Goal: Task Accomplishment & Management: Complete application form

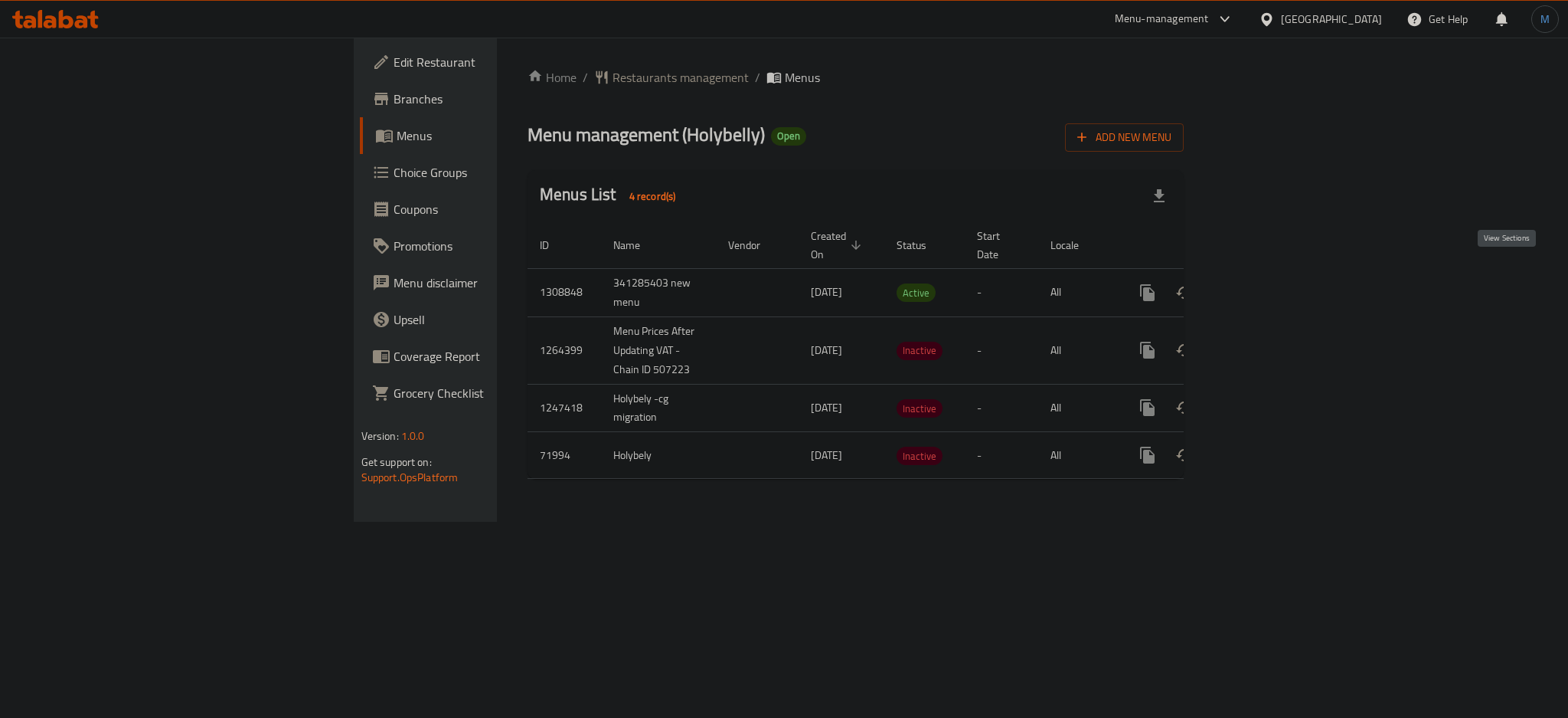
click at [1277, 276] on link "enhanced table" at bounding box center [1258, 292] width 37 height 37
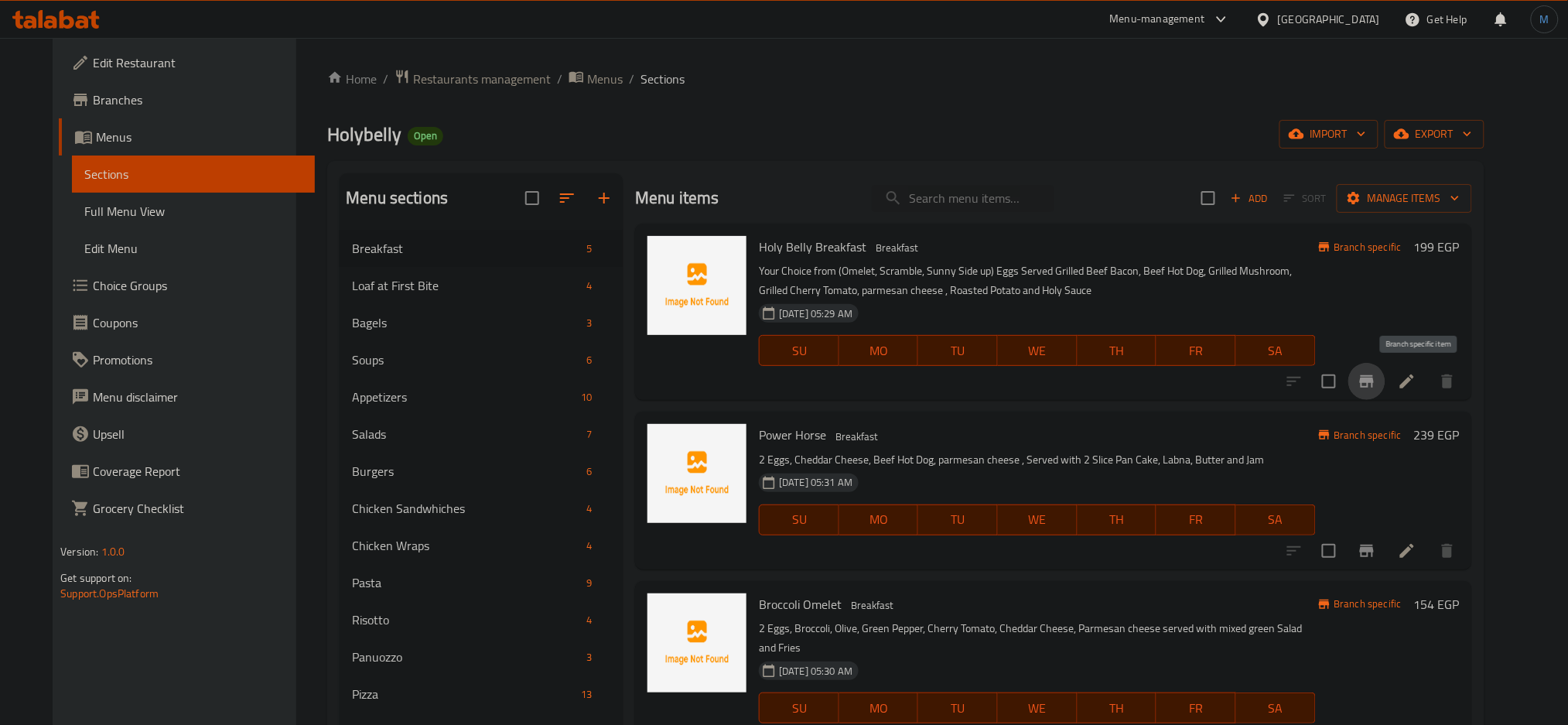
click at [1374, 380] on icon "Branch-specific-item" at bounding box center [1367, 382] width 14 height 12
drag, startPoint x: 935, startPoint y: 172, endPoint x: 962, endPoint y: 194, distance: 34.8
click at [971, 199] on input "search" at bounding box center [962, 198] width 183 height 27
paste input "Lotus filled cookie"
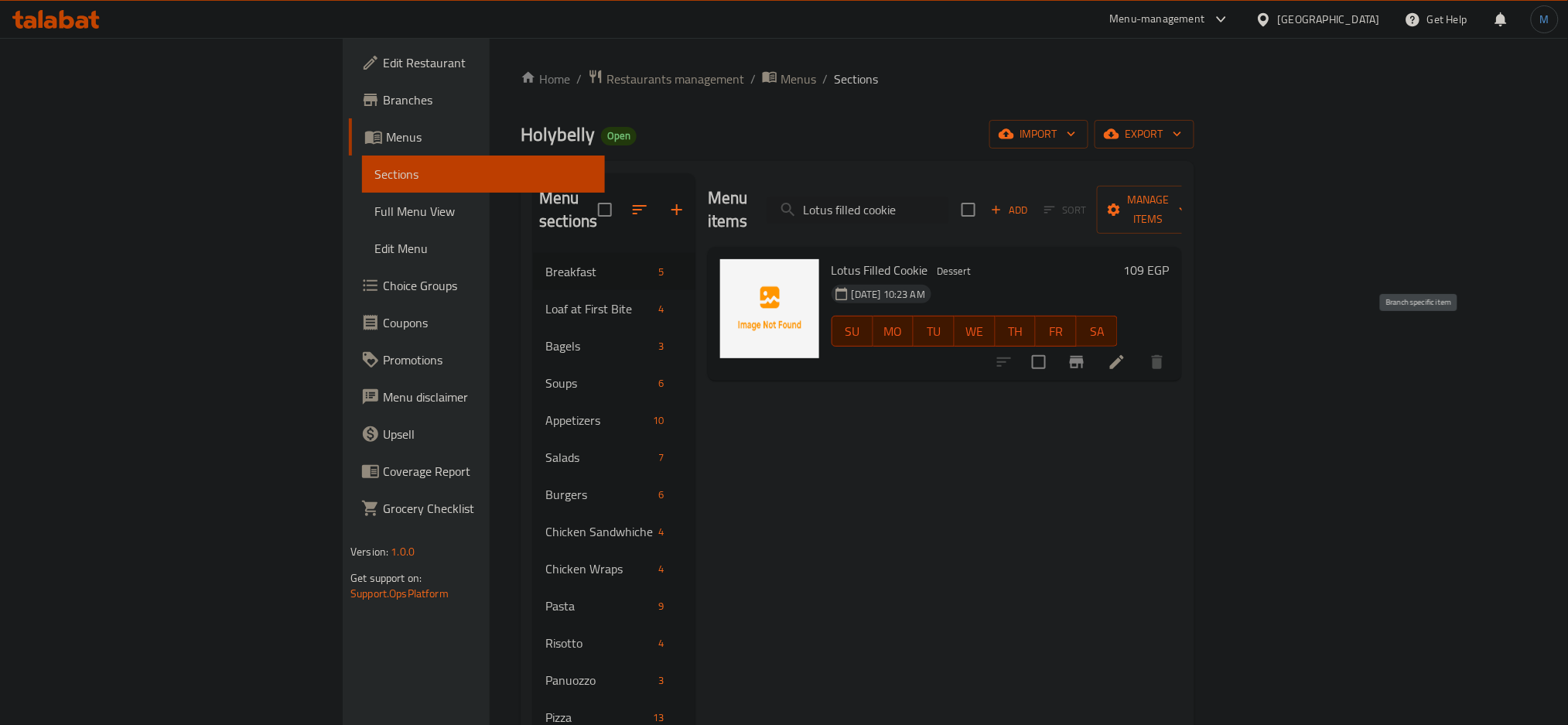
type input "Lotus filled cookie"
click at [1095, 353] on button "Branch-specific-item" at bounding box center [1077, 362] width 37 height 37
click at [949, 206] on input "Lotus filled cookie" at bounding box center [857, 210] width 183 height 27
paste input "Molten cak"
click at [1009, 183] on div "Menu items Molten cake Add Sort Manage items" at bounding box center [945, 210] width 475 height 73
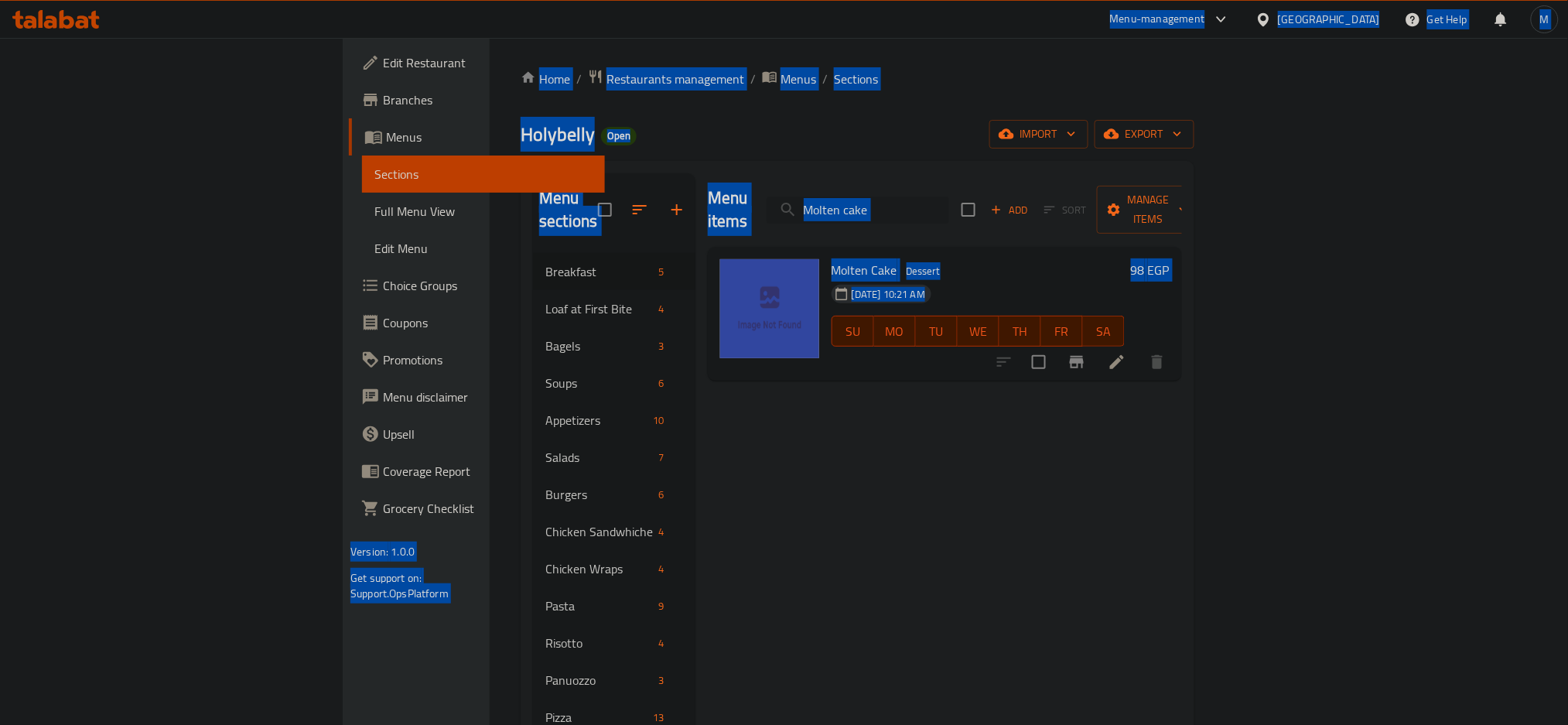
click at [949, 196] on input "Molten cake" at bounding box center [857, 210] width 183 height 27
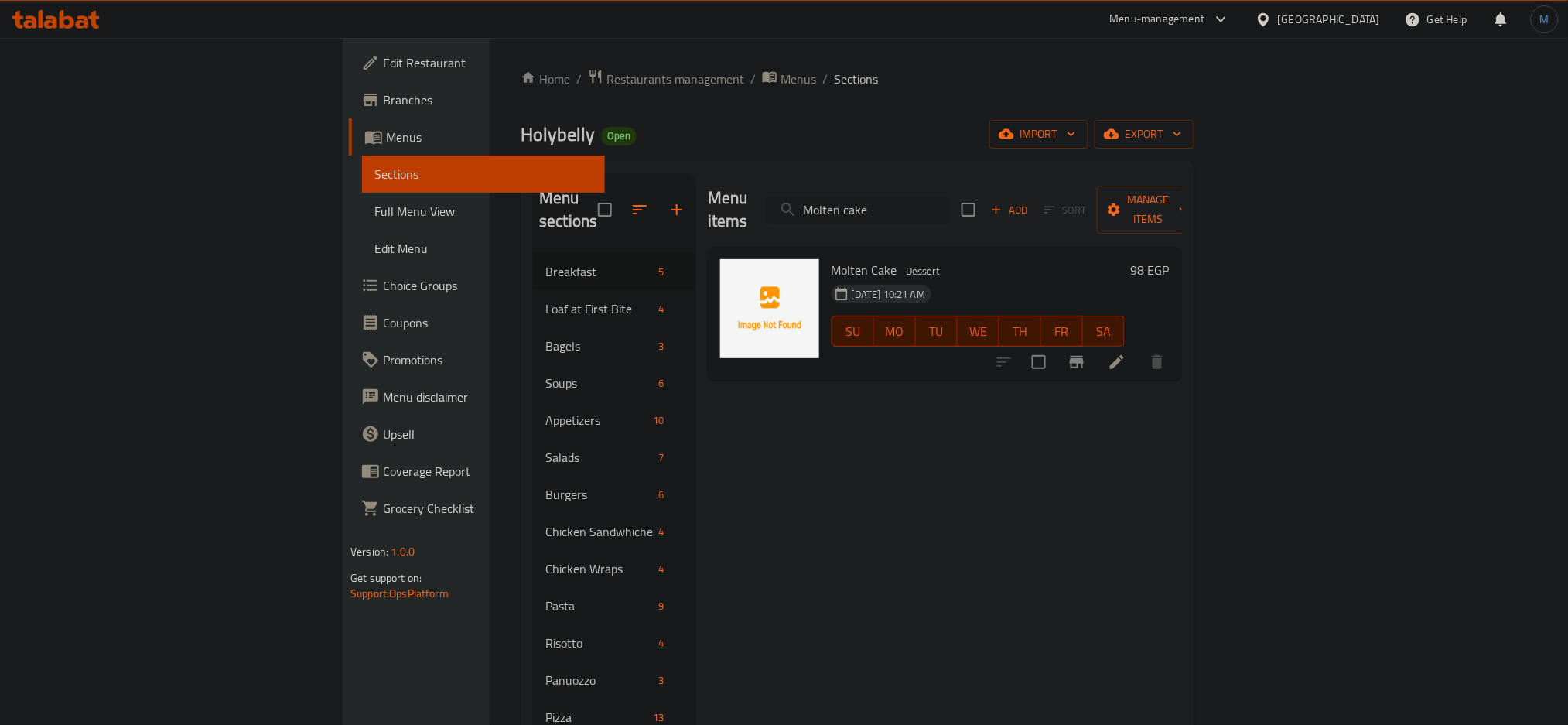
paste input "Tiramisu"
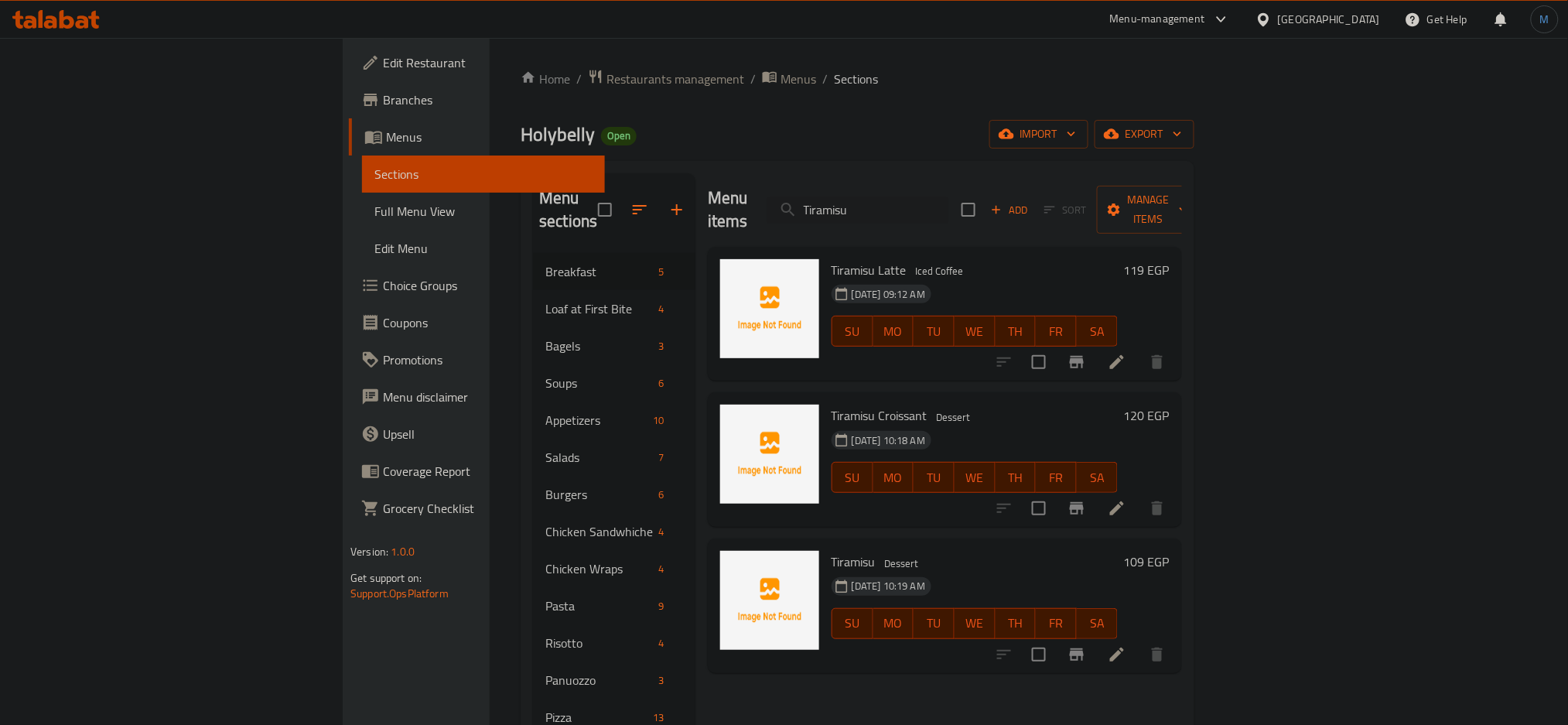
type input "Tiramisu"
click at [780, 73] on span "Menus" at bounding box center [798, 78] width 36 height 19
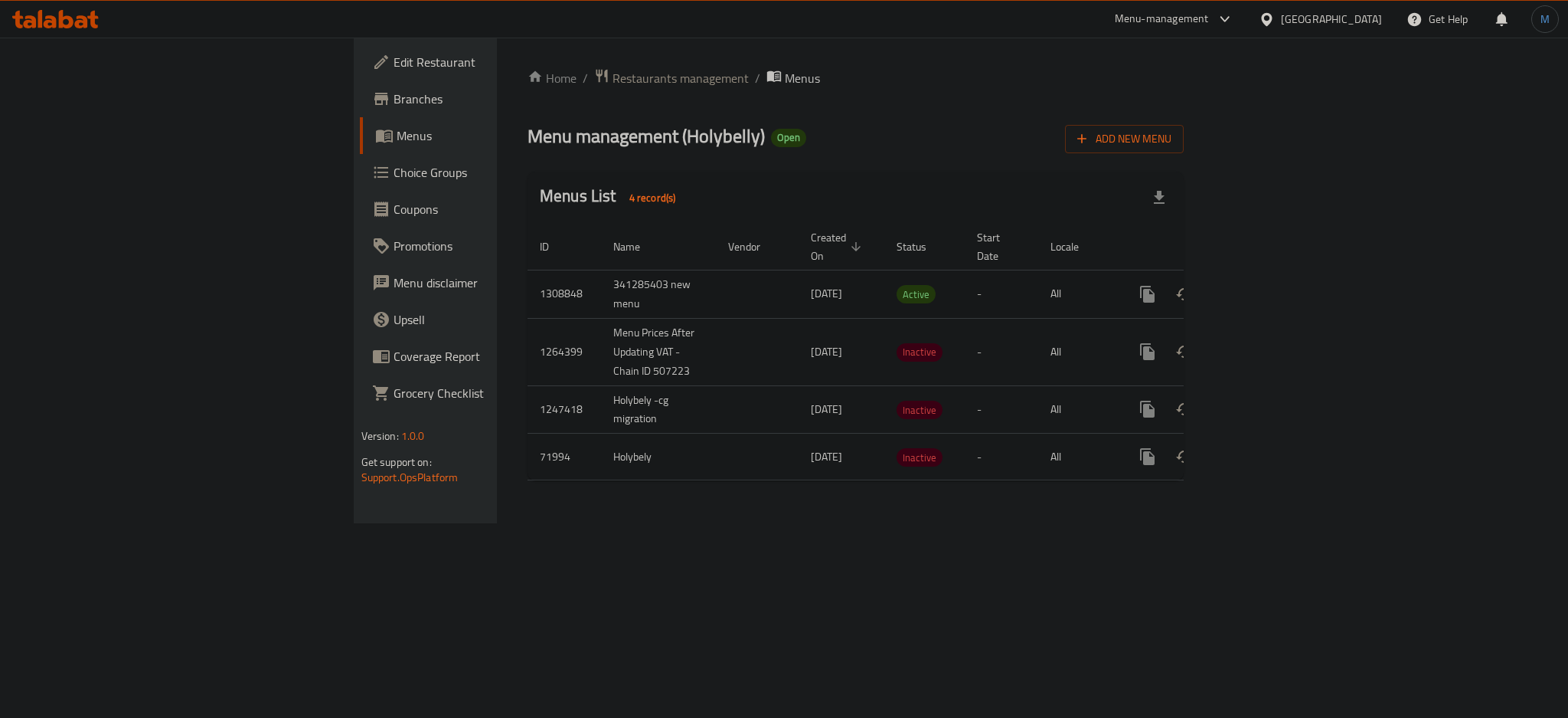
click at [601, 279] on td "341285403 new menu" at bounding box center [659, 293] width 115 height 49
click at [601, 278] on td "341285403 new menu" at bounding box center [659, 293] width 115 height 49
click at [601, 269] on td "341285403 new menu" at bounding box center [659, 293] width 115 height 49
copy td "341285403"
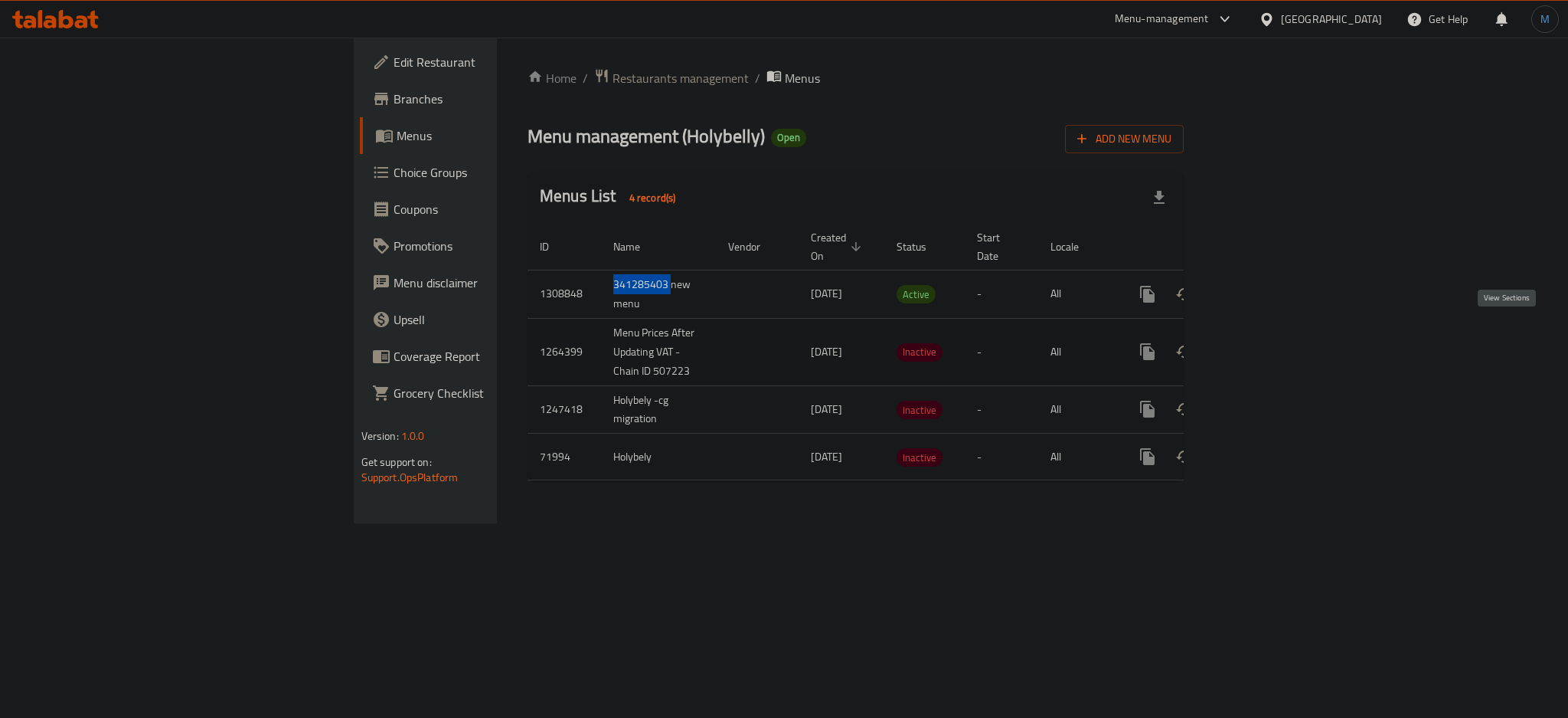
click at [1265, 344] on icon "enhanced table" at bounding box center [1258, 351] width 14 height 14
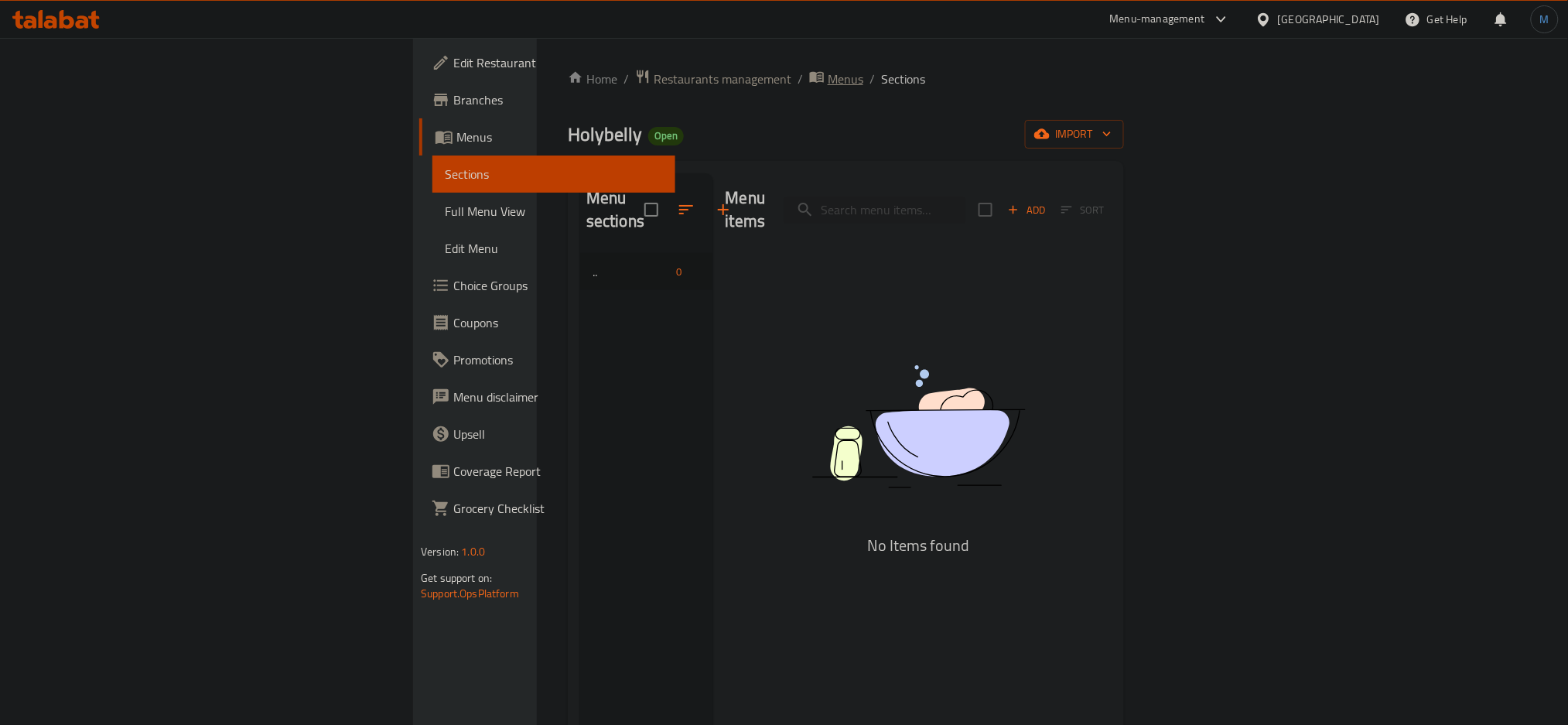
click at [828, 82] on span "Menus" at bounding box center [846, 78] width 36 height 19
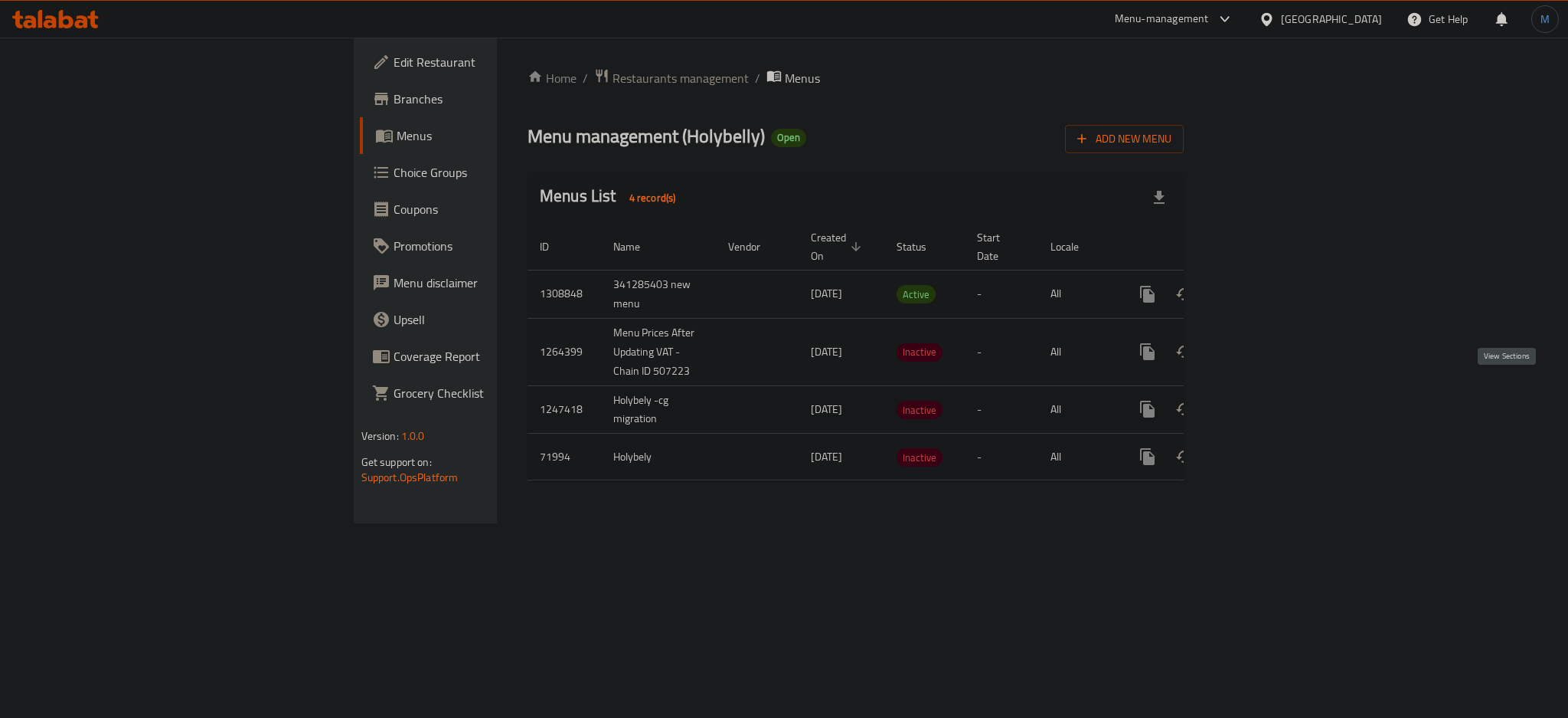
click at [1267, 400] on icon "enhanced table" at bounding box center [1257, 409] width 19 height 19
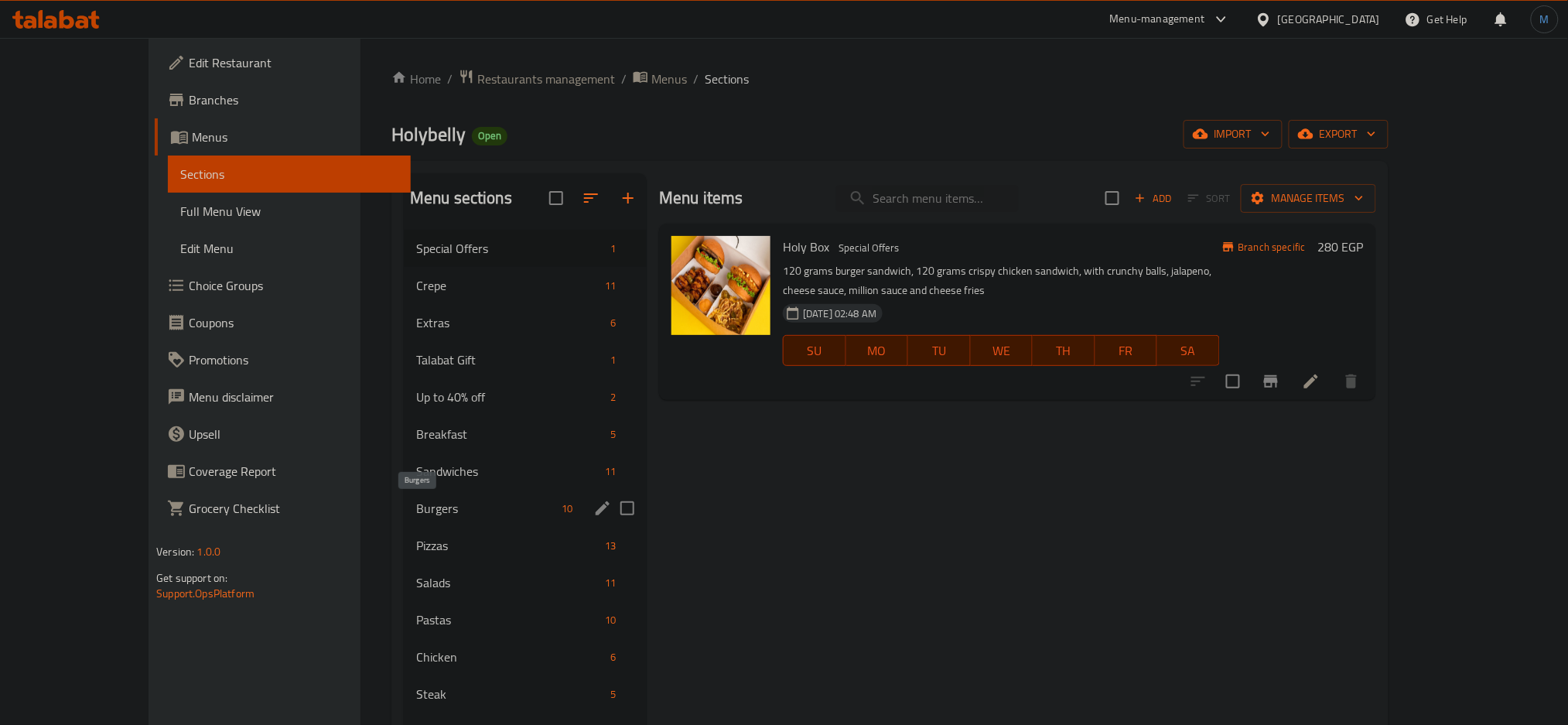
scroll to position [103, 0]
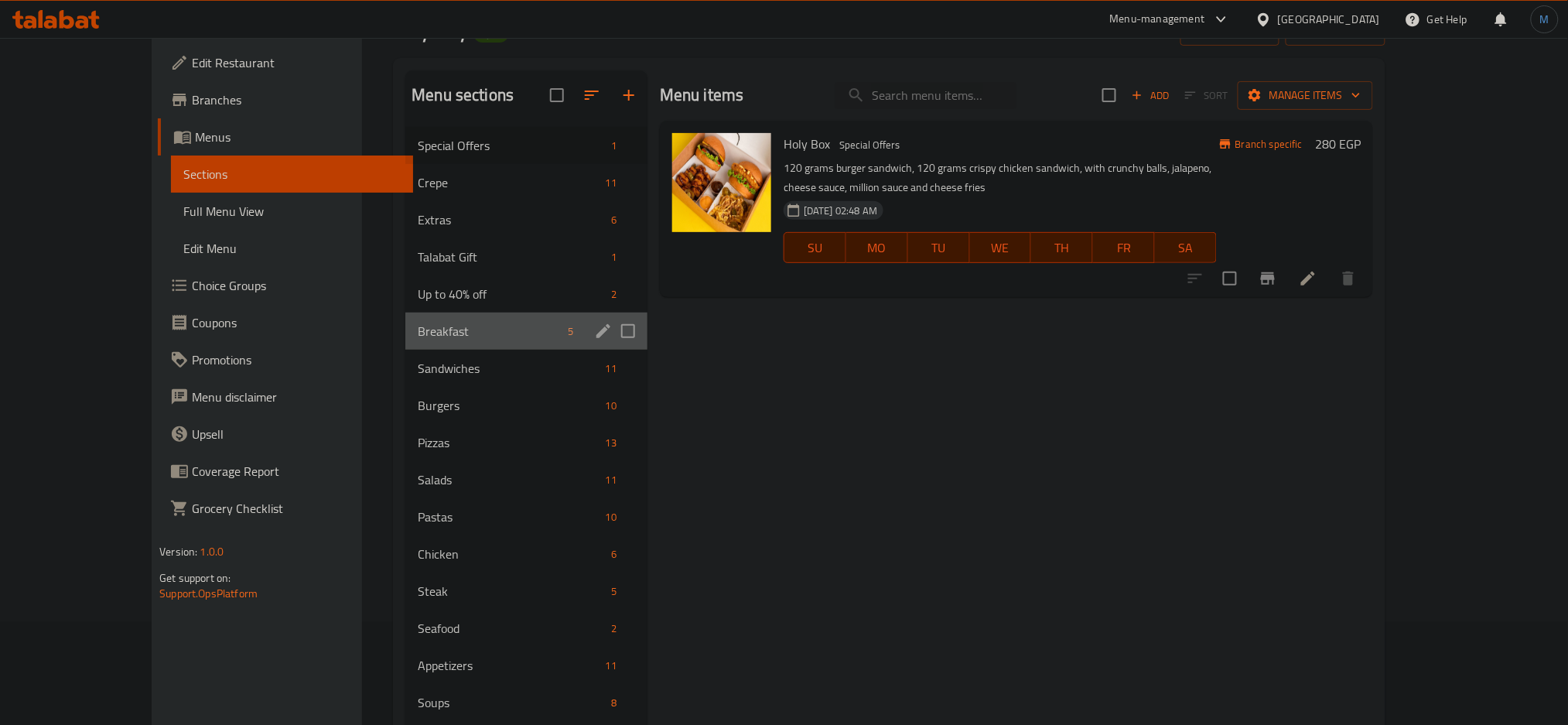
click at [424, 341] on div "Breakfast 5" at bounding box center [525, 331] width 242 height 37
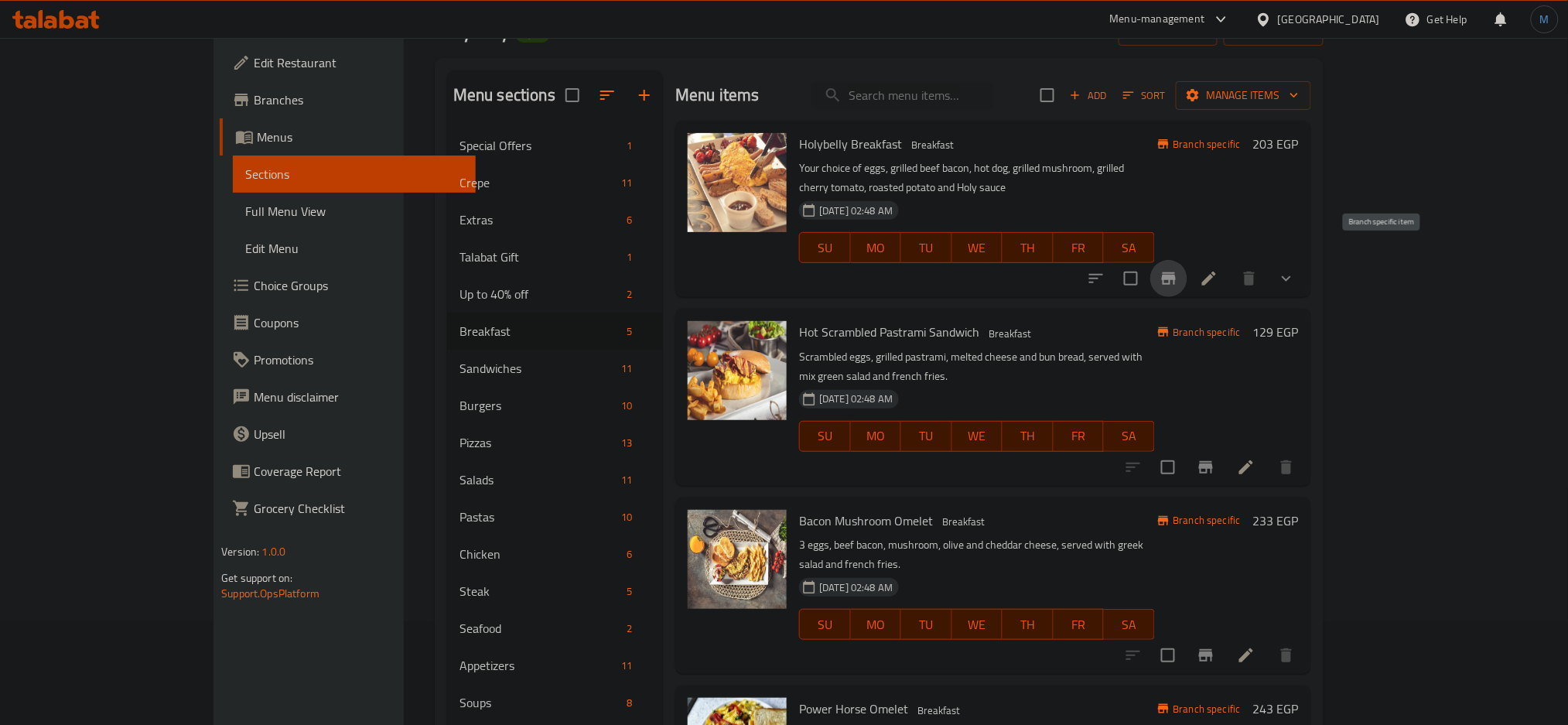
click at [1176, 272] on icon "Branch-specific-item" at bounding box center [1169, 278] width 14 height 12
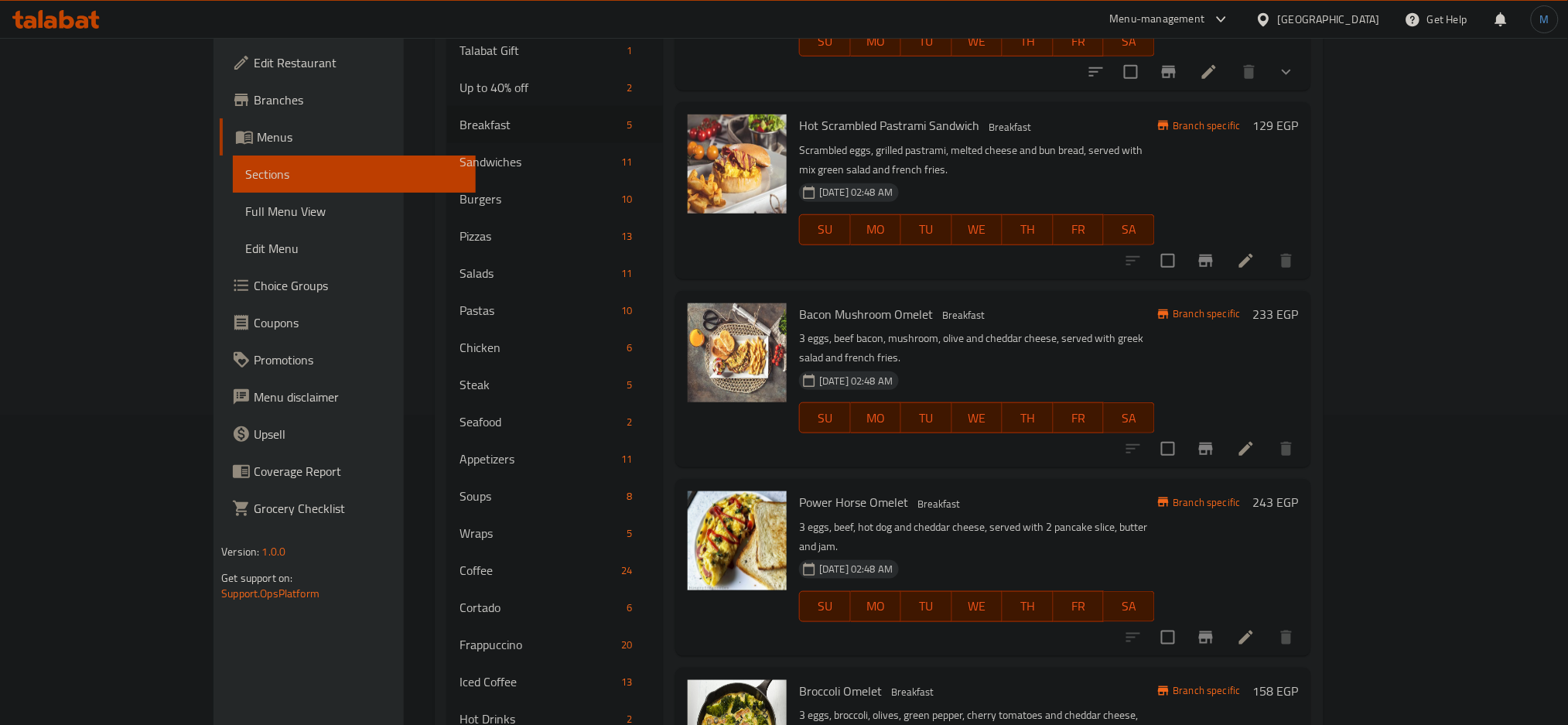
drag, startPoint x: 1560, startPoint y: 137, endPoint x: 1579, endPoint y: 106, distance: 36.4
click at [1354, 136] on div "Home / Restaurants management / Menus / Sections Holybelly Open import export M…" at bounding box center [879, 517] width 951 height 1578
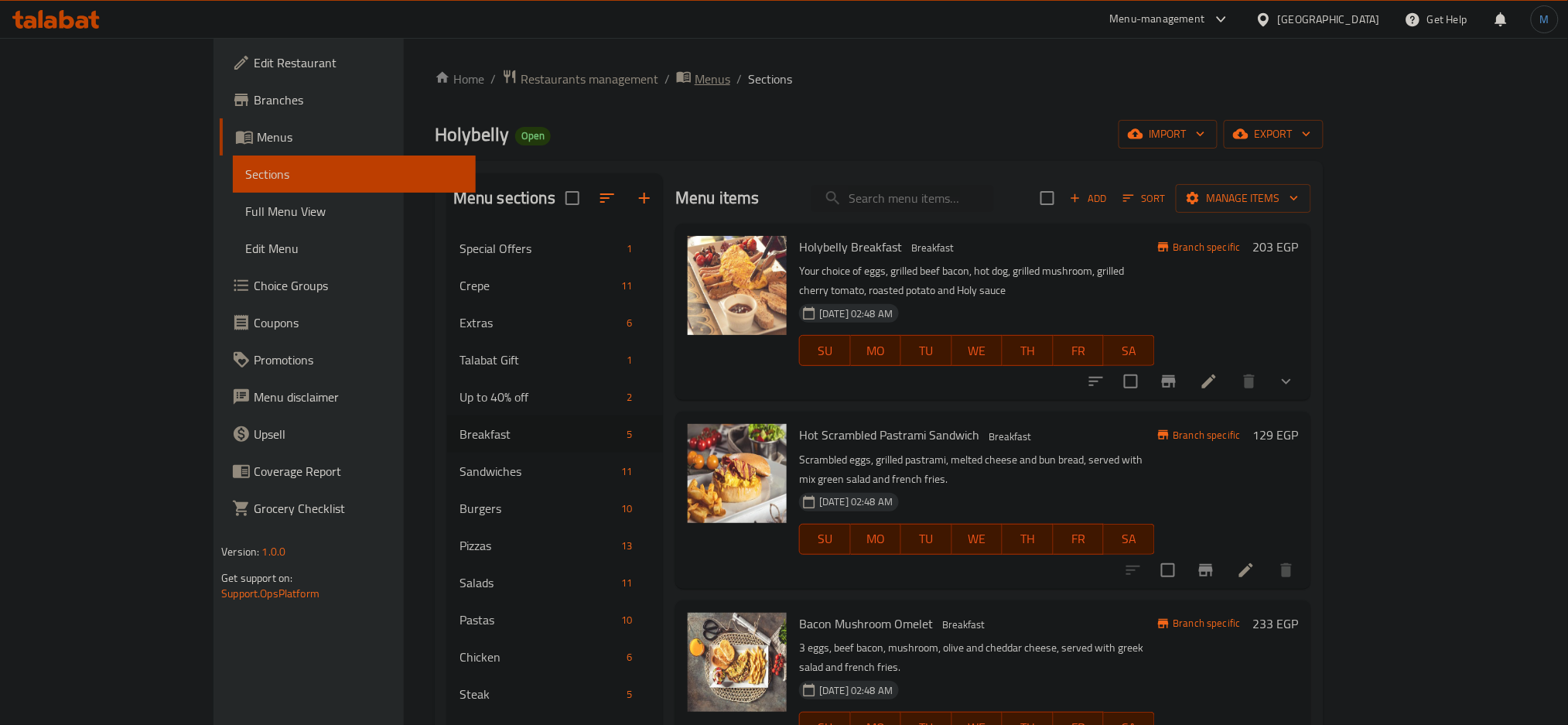
click at [695, 80] on span "Menus" at bounding box center [713, 78] width 36 height 19
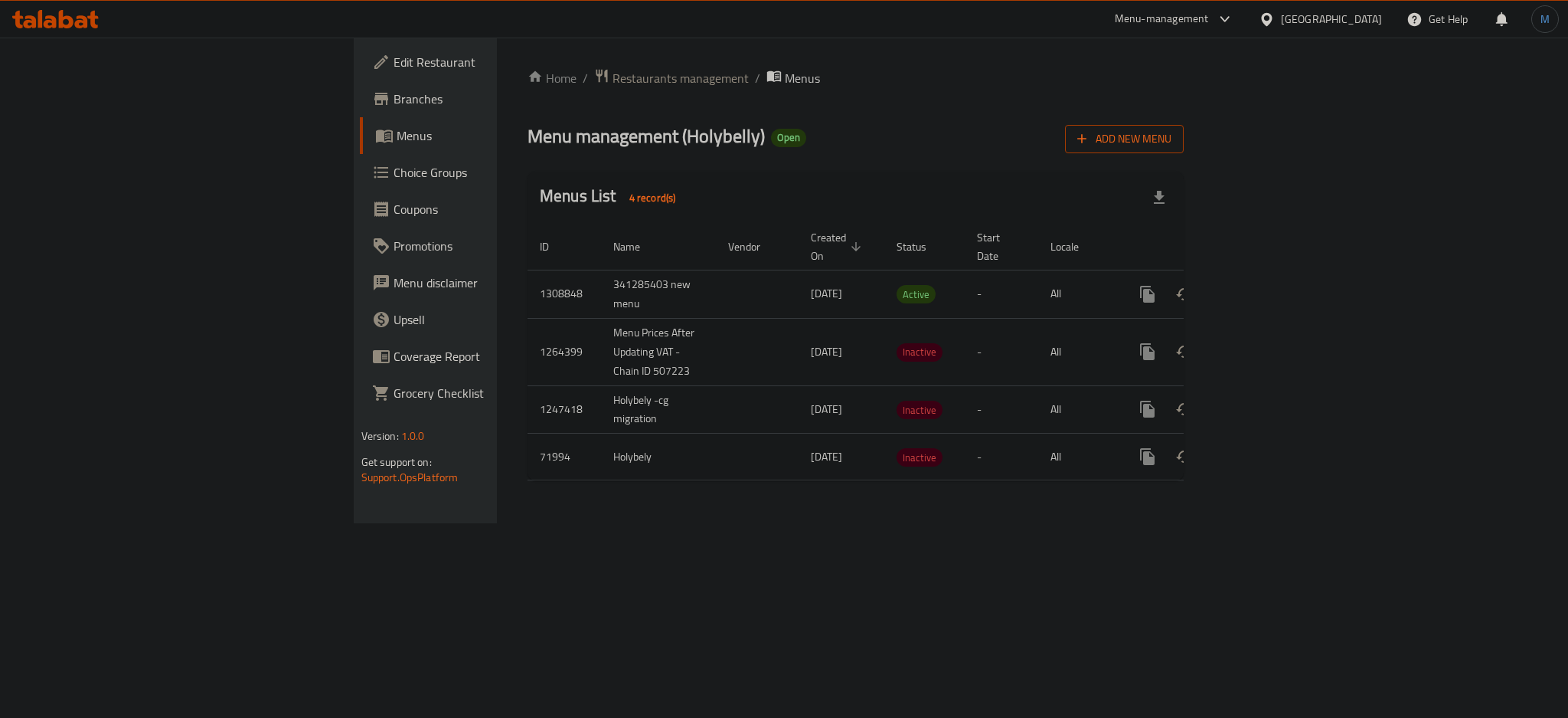
click at [1172, 146] on span "Add New Menu" at bounding box center [1124, 140] width 94 height 19
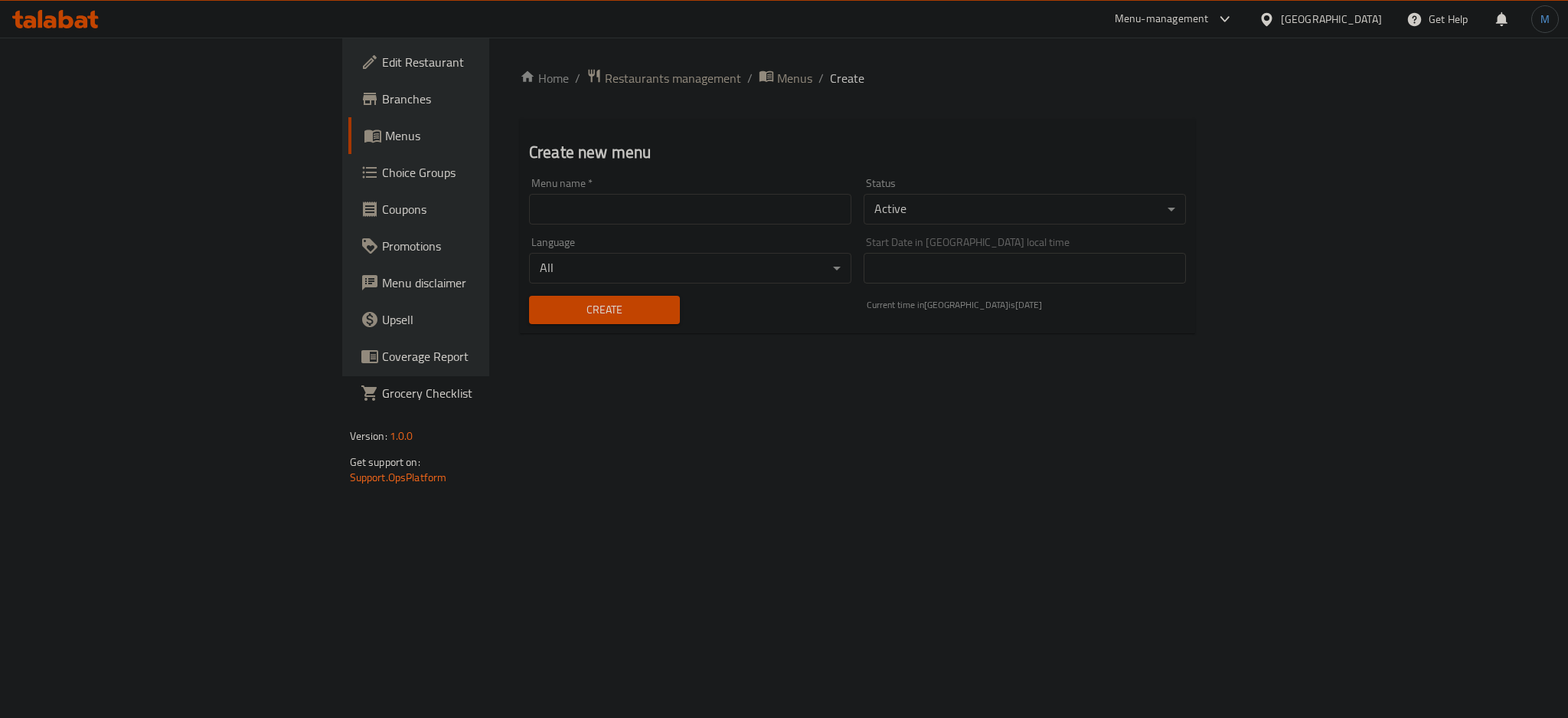
click at [1006, 210] on body "​ Menu-management [GEOGRAPHIC_DATA] Get Help M Edit Restaurant Branches Menus C…" at bounding box center [784, 377] width 1568 height 680
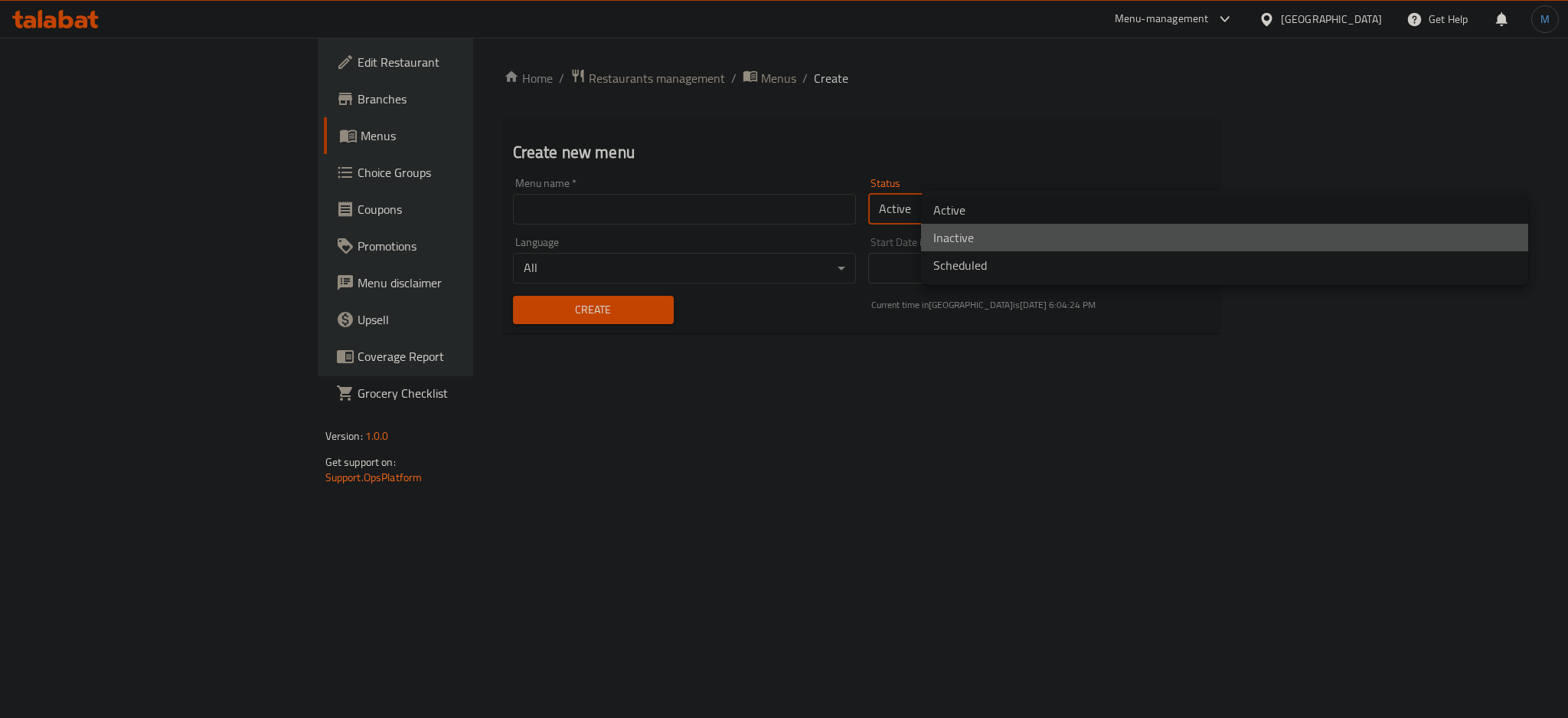
click at [984, 237] on li "Inactive" at bounding box center [1225, 237] width 607 height 27
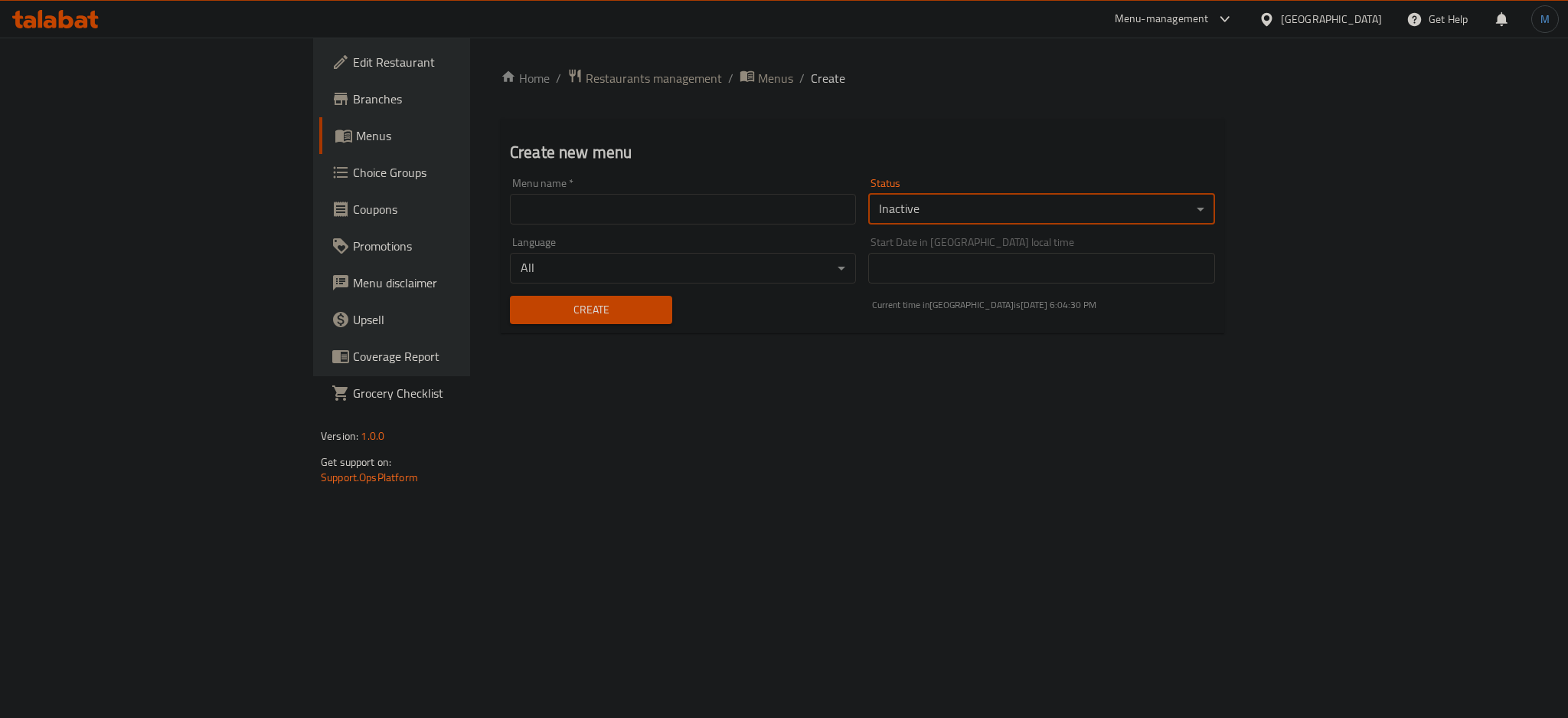
click at [647, 210] on input "text" at bounding box center [683, 208] width 346 height 31
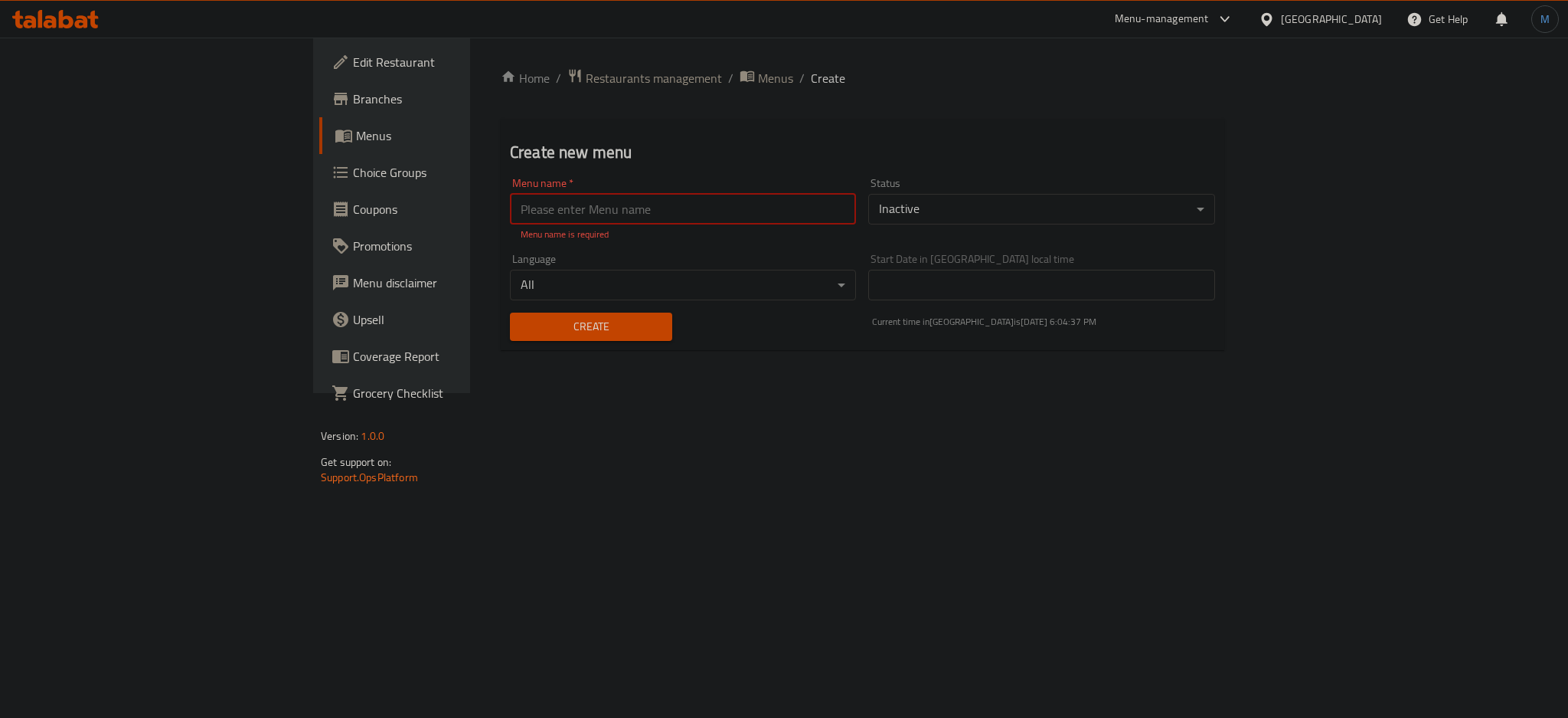
paste input "341360116"
type input "341360116 new menu"
click at [510, 313] on button "Create" at bounding box center [592, 327] width 162 height 28
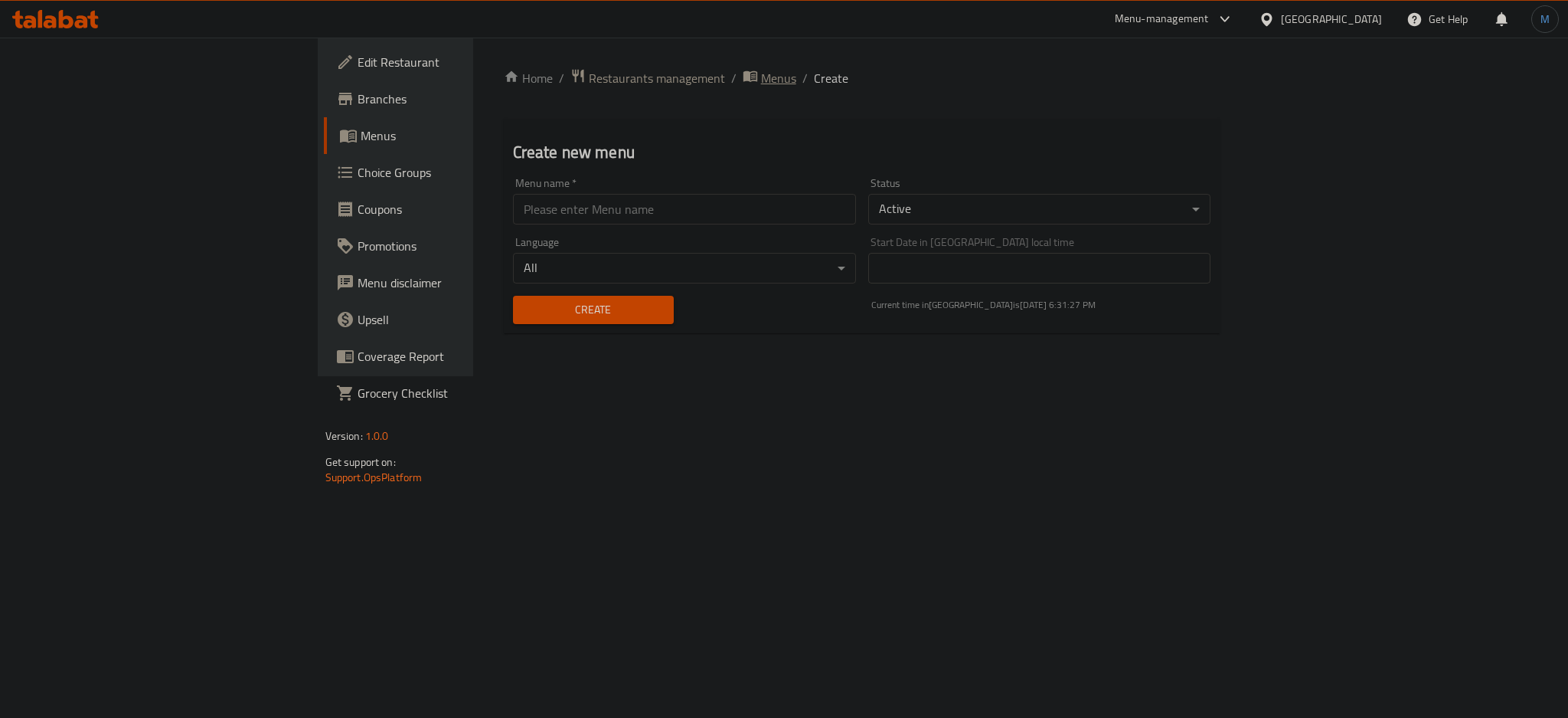
click at [761, 70] on span "Menus" at bounding box center [779, 78] width 35 height 19
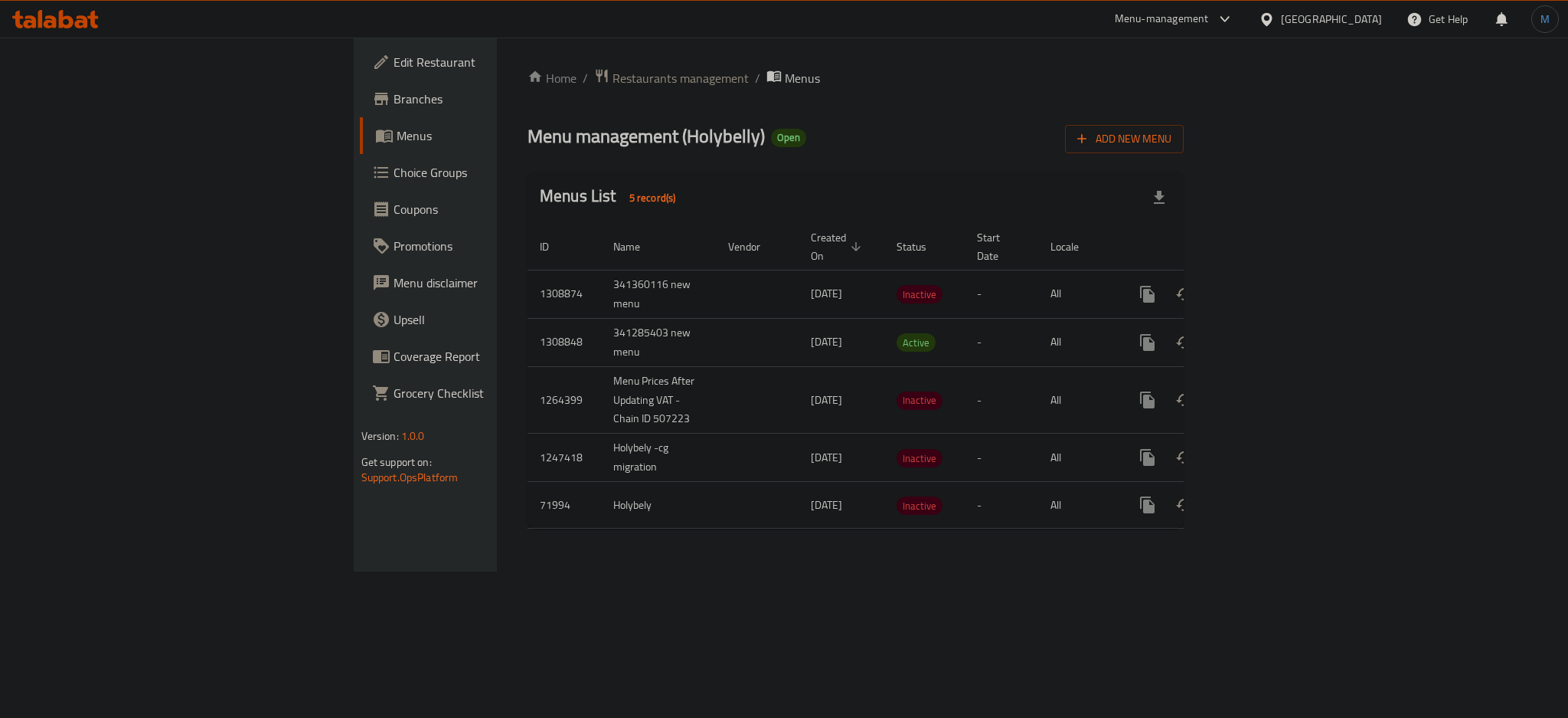
click at [1277, 282] on link "enhanced table" at bounding box center [1258, 294] width 37 height 37
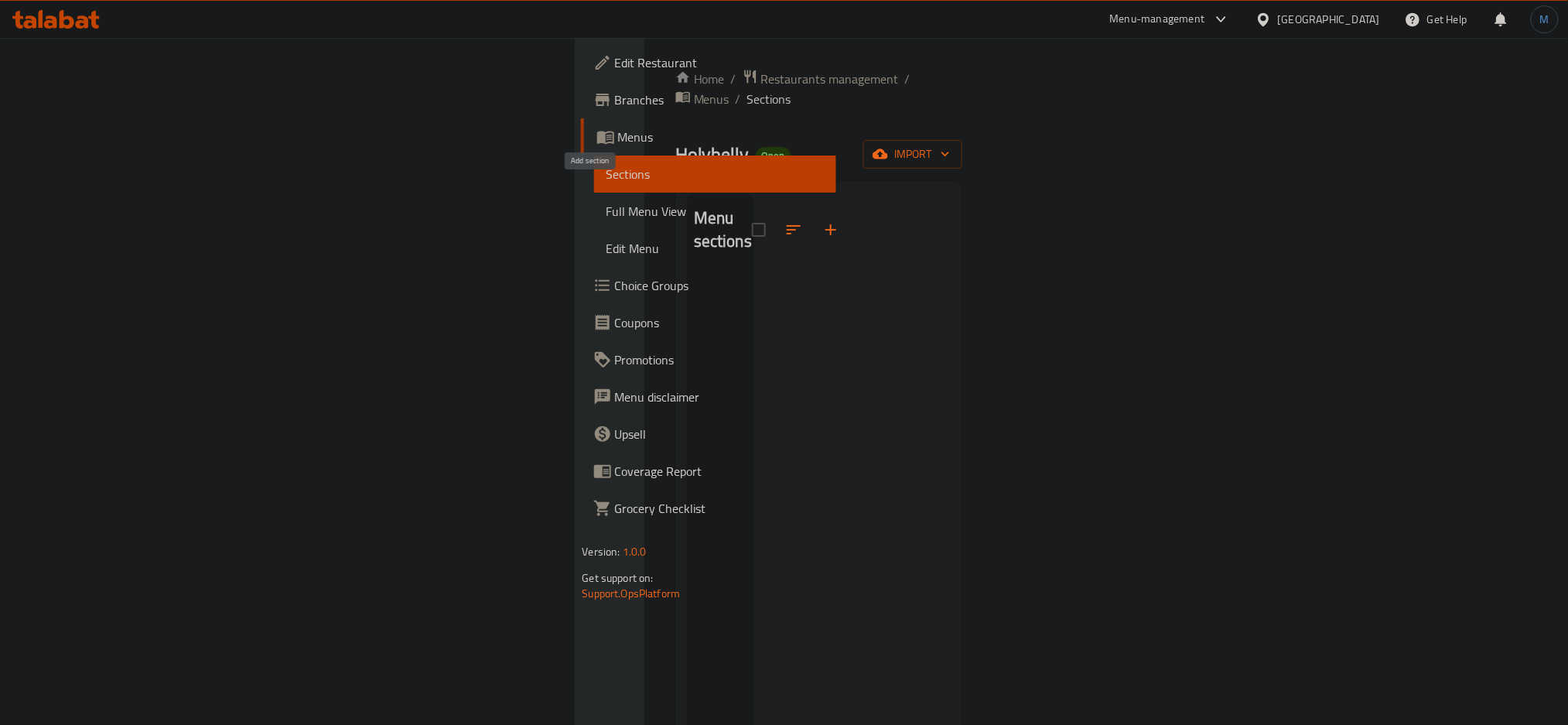
click at [813, 211] on button "button" at bounding box center [831, 230] width 37 height 37
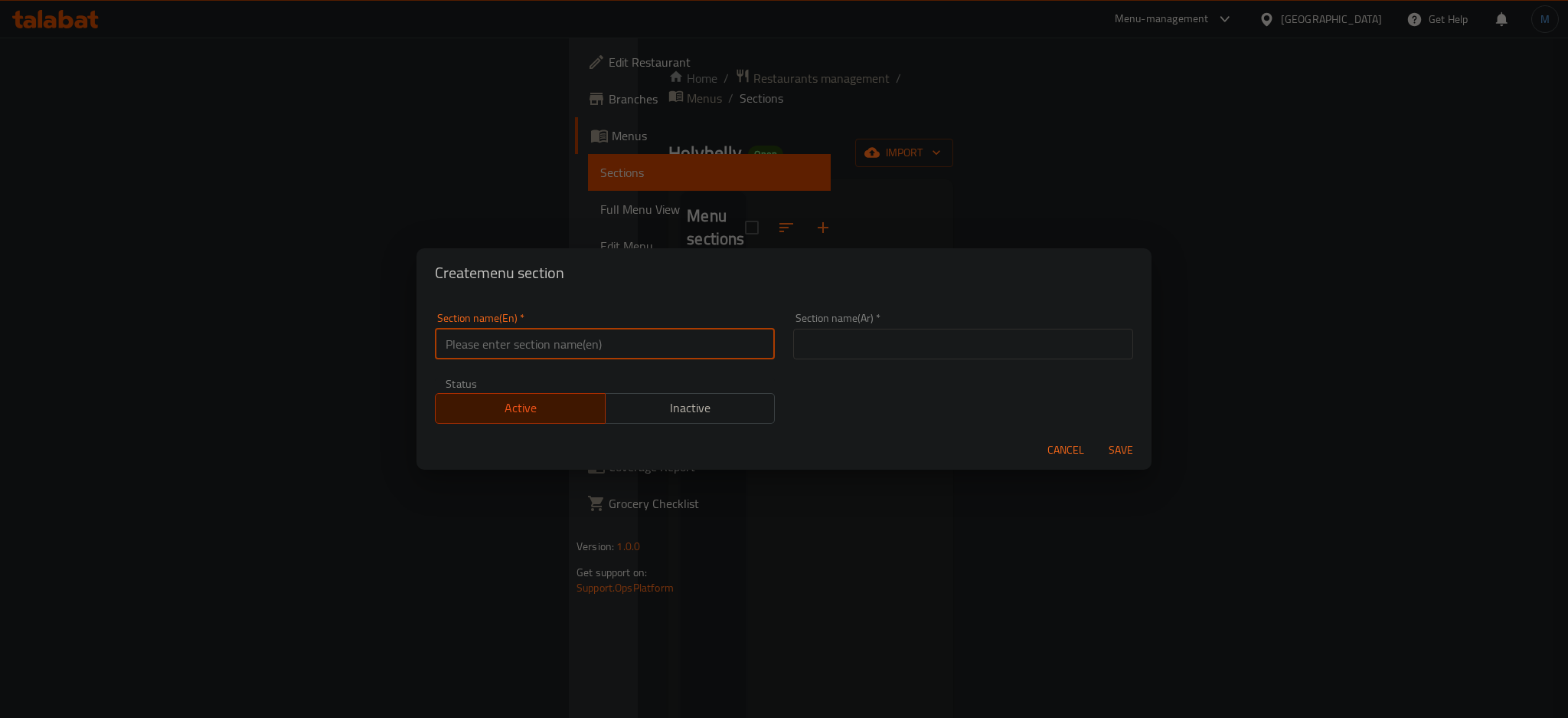
click at [452, 330] on input "text" at bounding box center [605, 344] width 340 height 31
type input "Breakfast"
type input "الافطار"
click at [1097, 435] on button "Save" at bounding box center [1120, 450] width 49 height 28
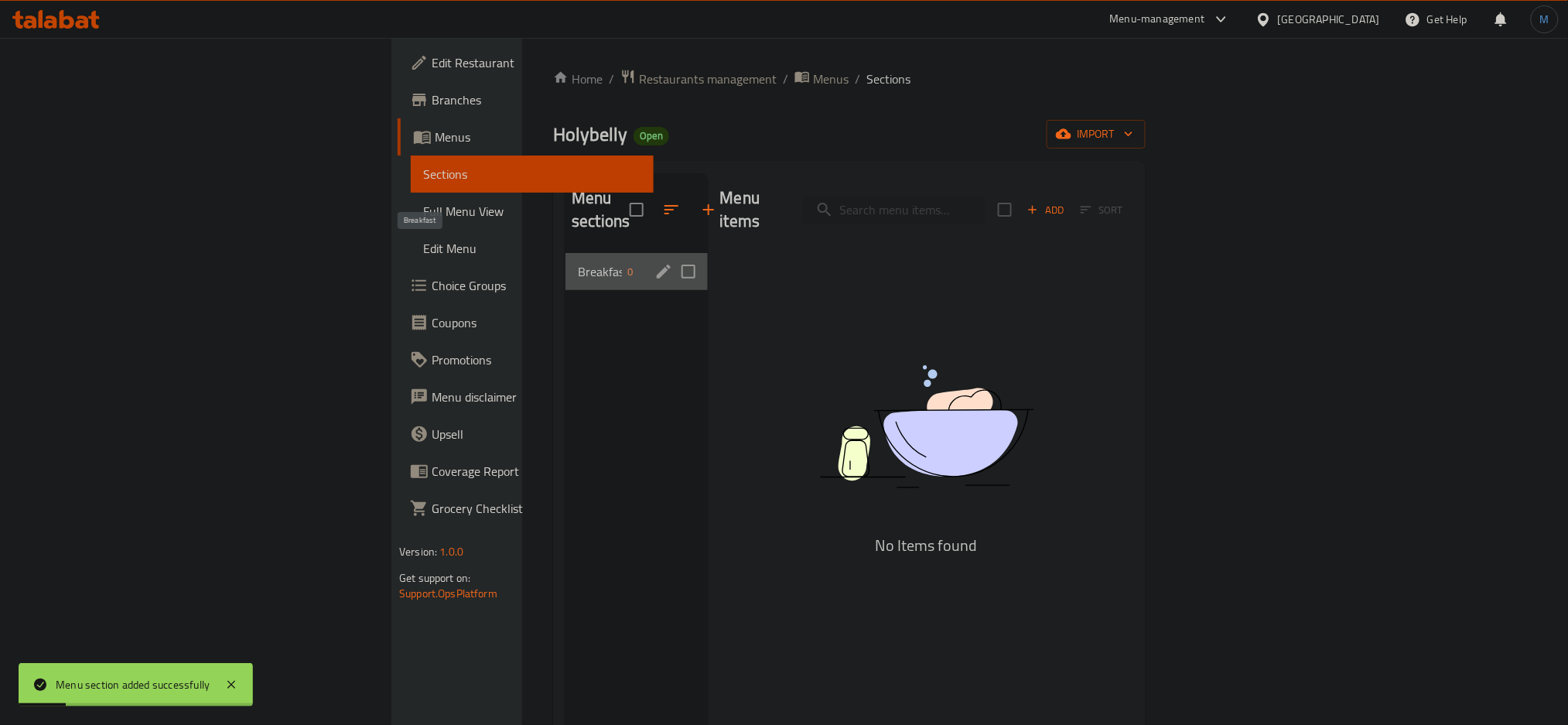
click at [578, 262] on span "Breakfast" at bounding box center [599, 271] width 44 height 19
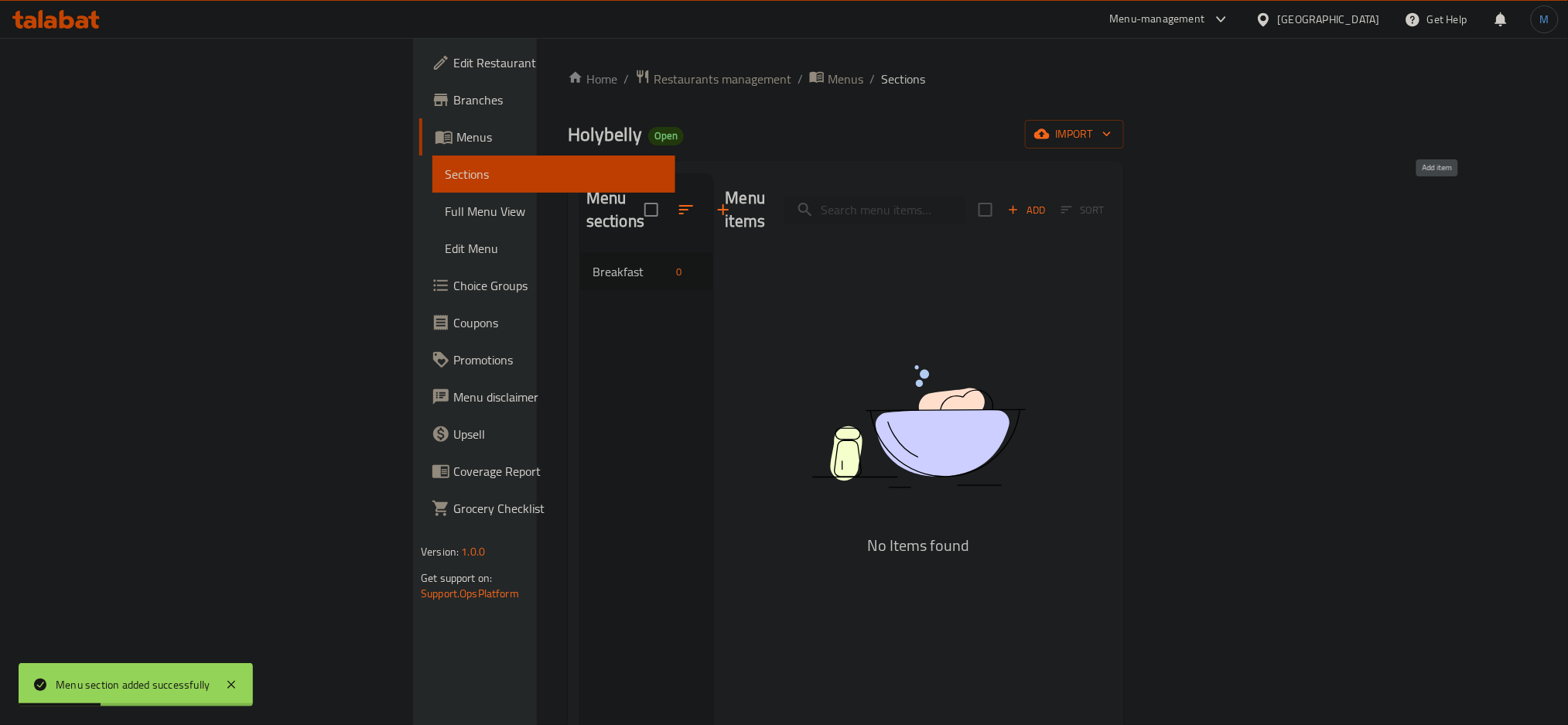
click at [1020, 202] on icon "button" at bounding box center [1013, 210] width 14 height 14
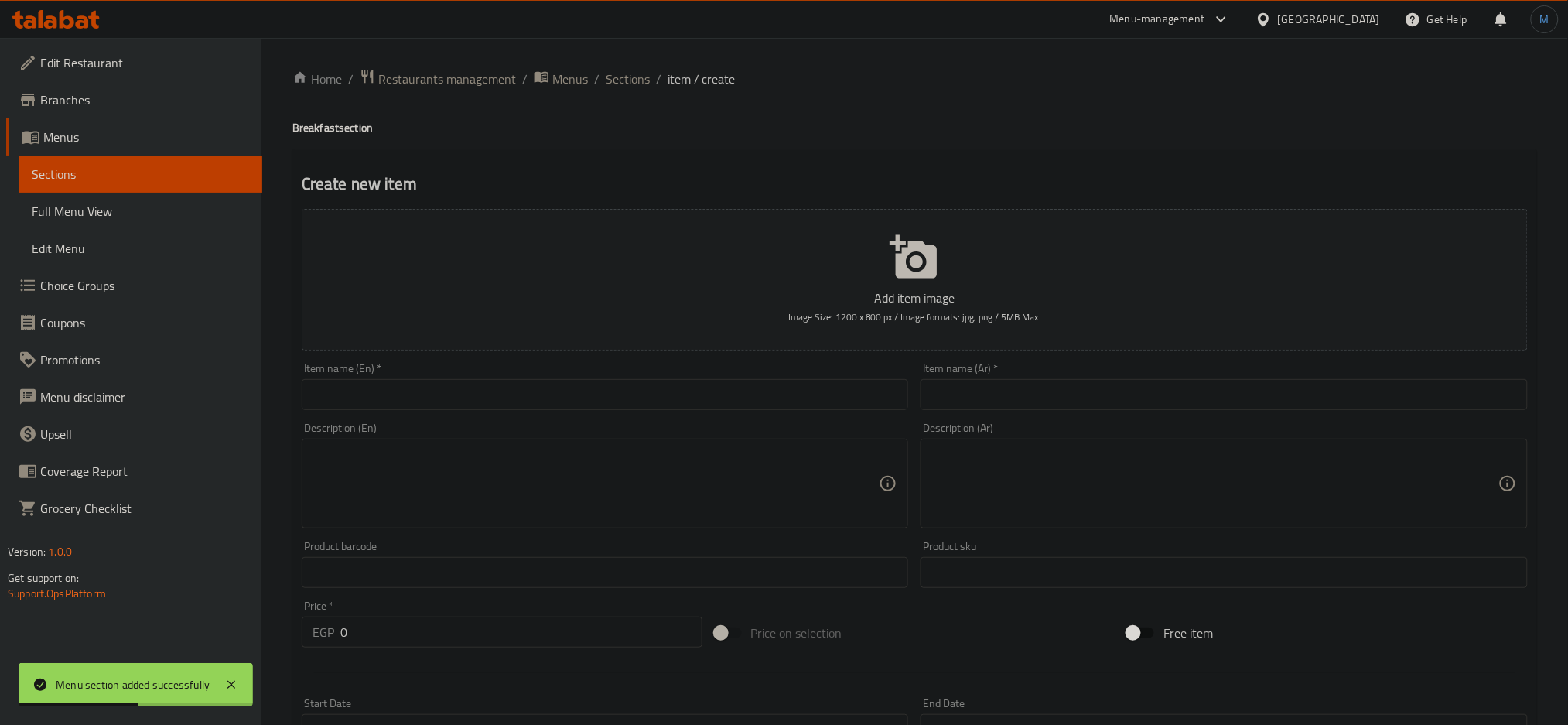
click at [505, 414] on div "Item name (En)   * Item name (En) *" at bounding box center [605, 386] width 620 height 60
click at [514, 393] on input "text" at bounding box center [605, 394] width 607 height 31
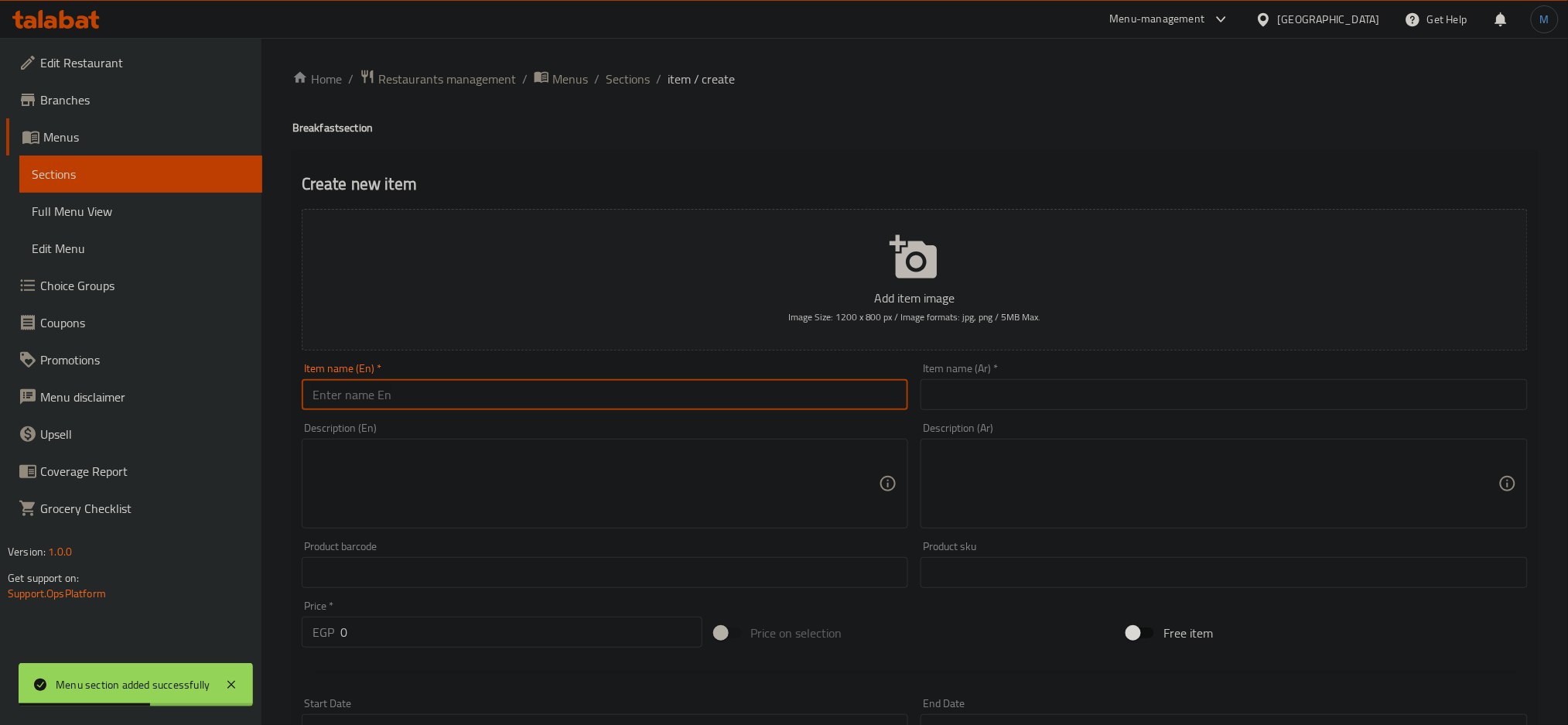
paste input "Breakfast Holy"
type input "Breakfast Holy"
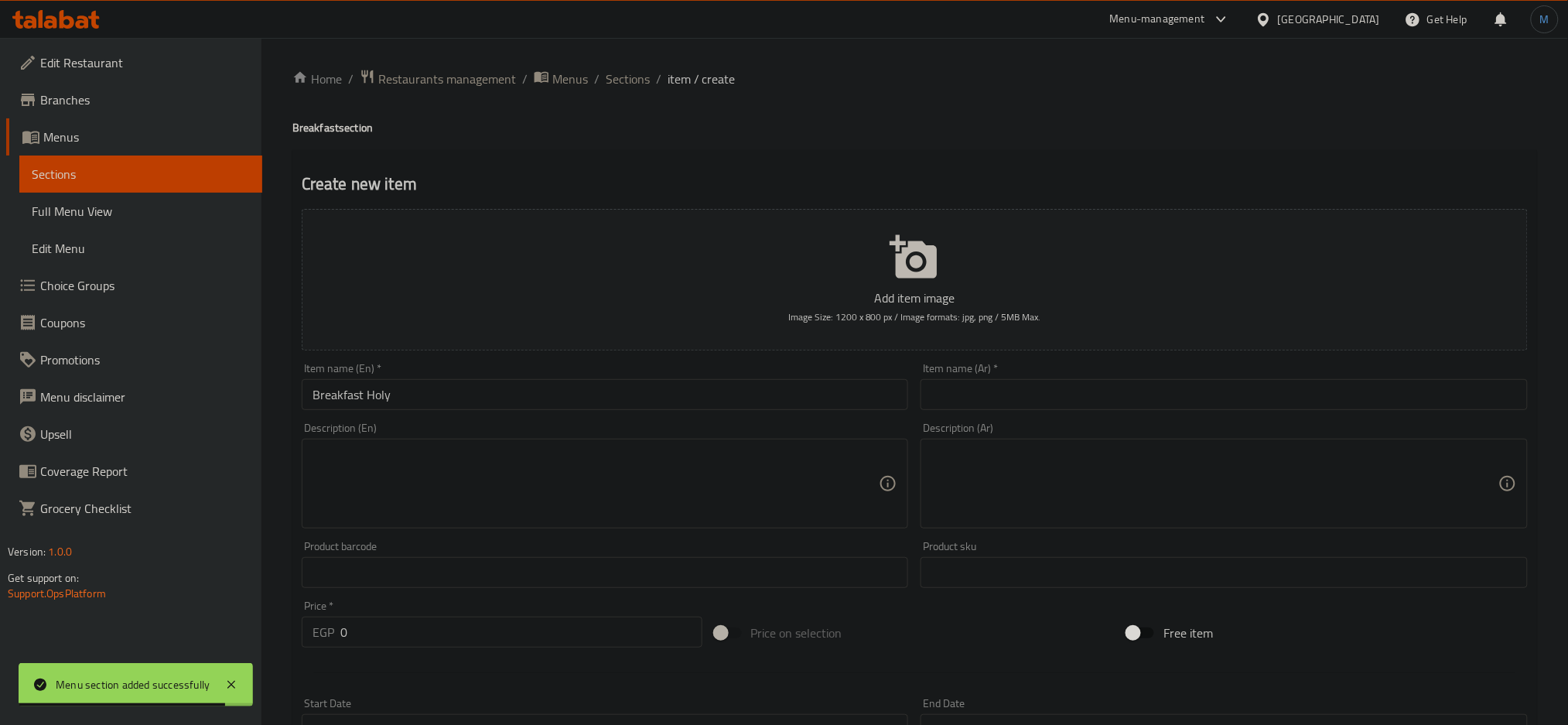
click at [1035, 382] on input "text" at bounding box center [1224, 394] width 607 height 31
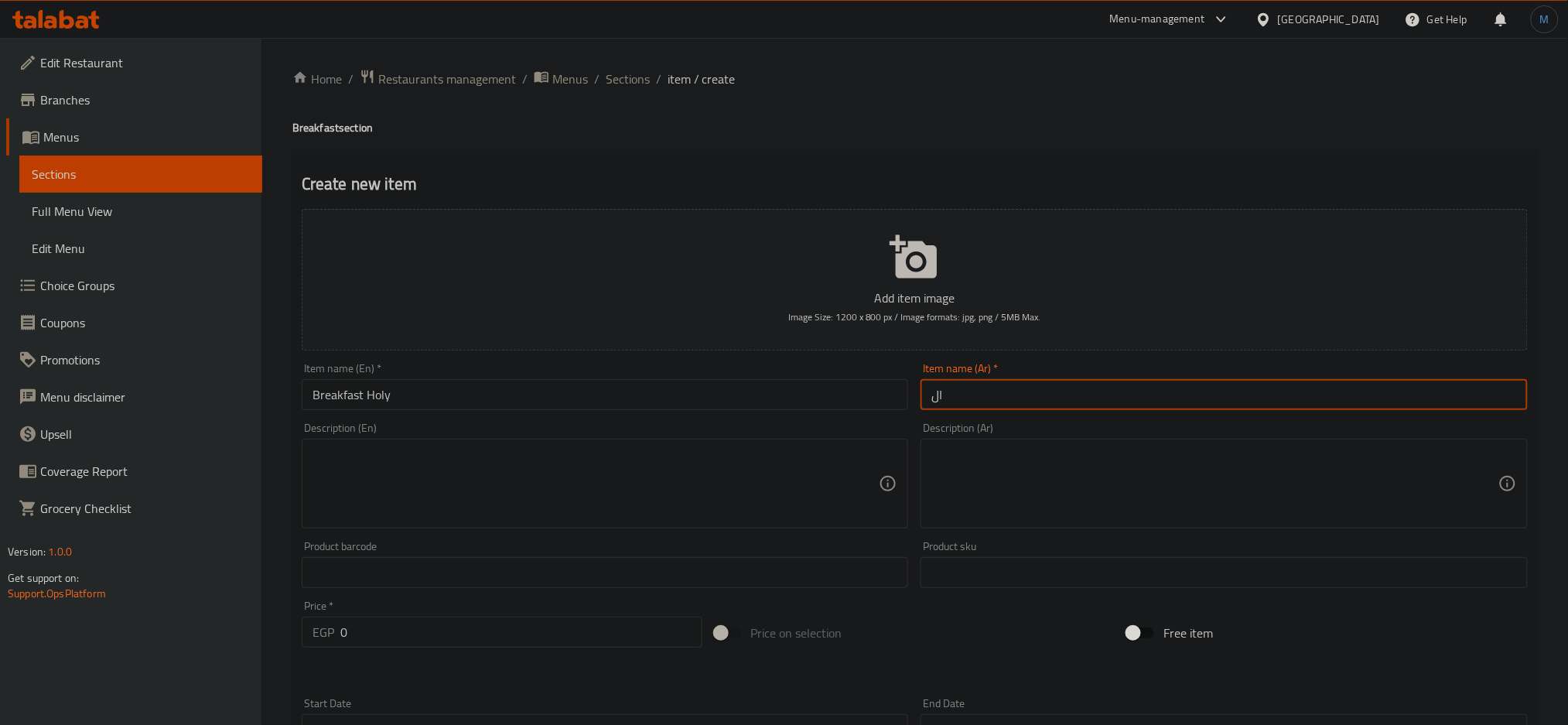
type input "ا"
type input "افطار هولي"
click at [397, 645] on input "0" at bounding box center [522, 631] width 362 height 31
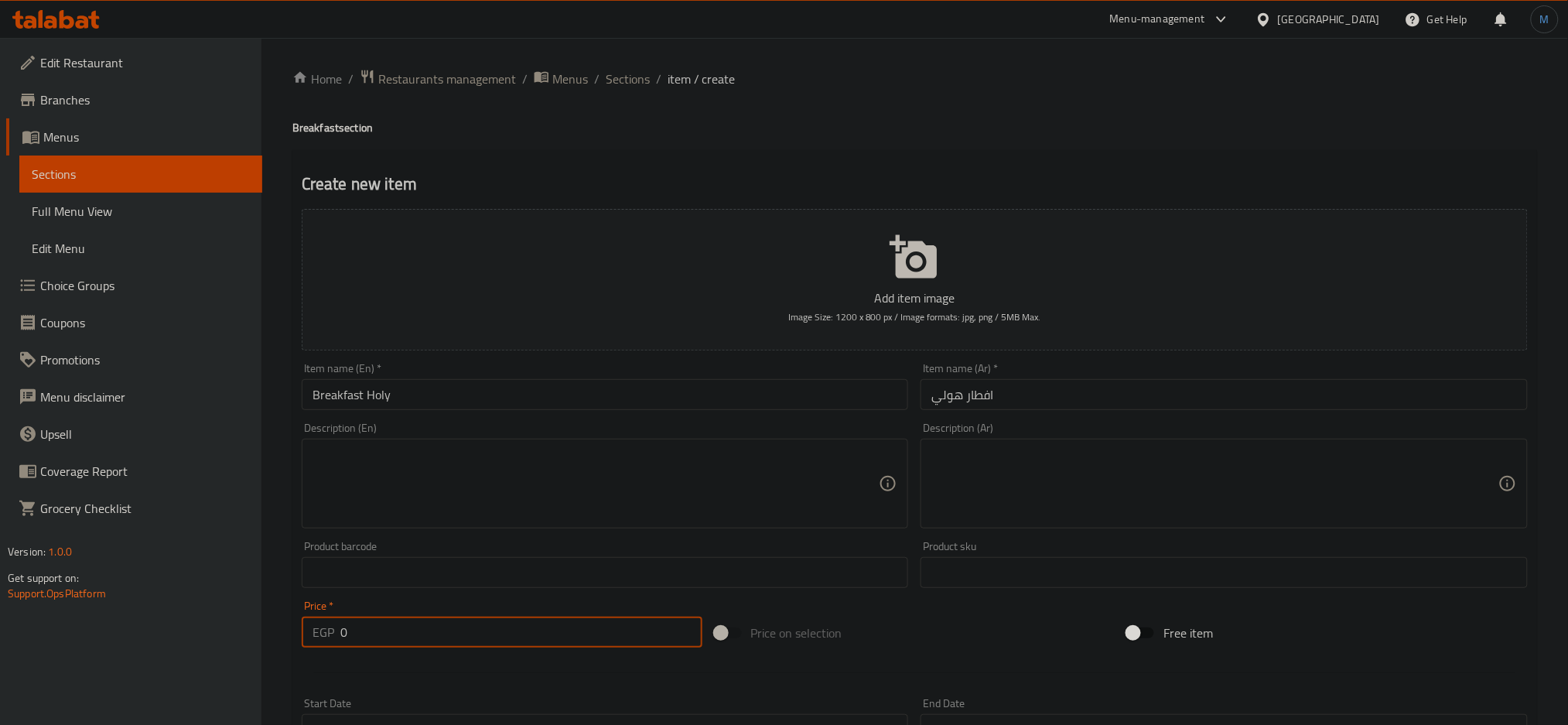
paste input "235.98"
type input "235.98"
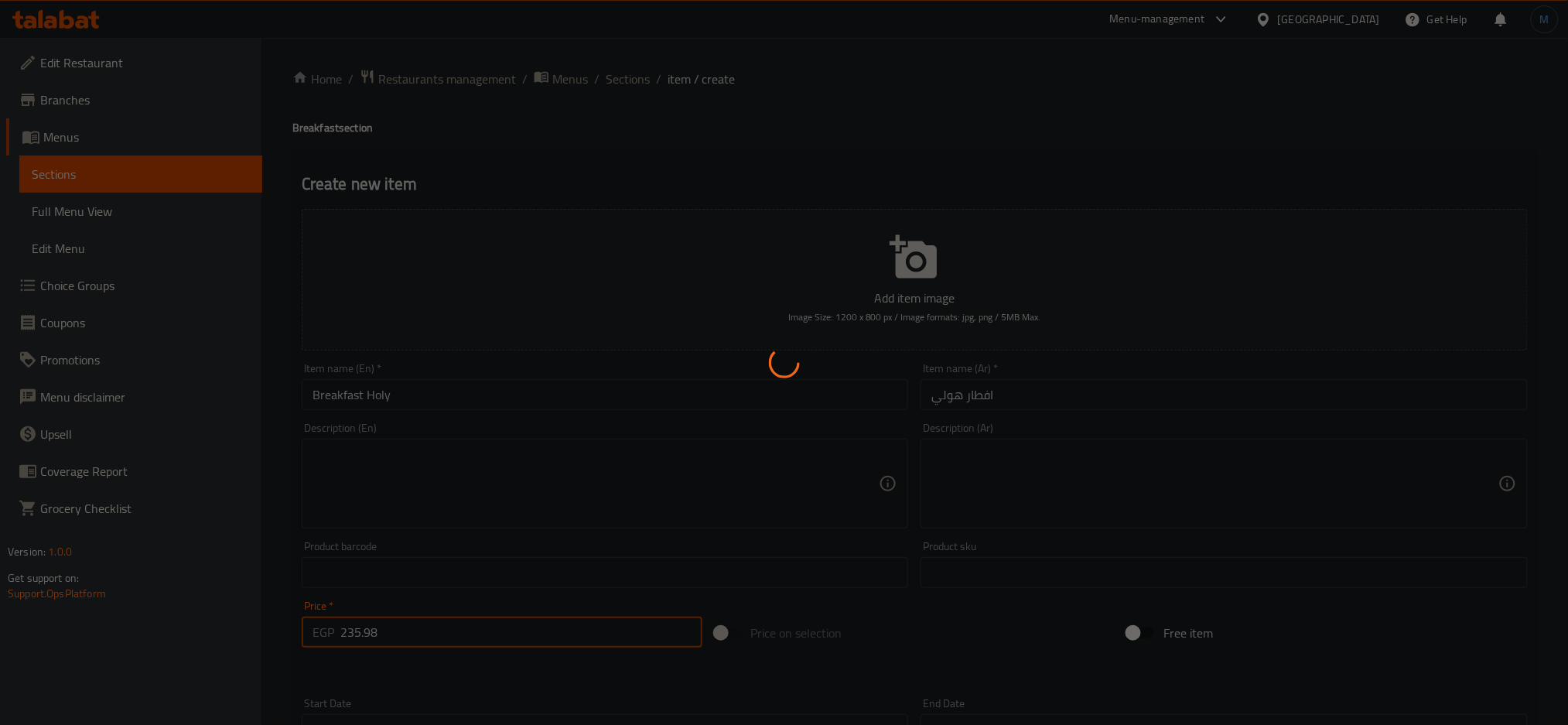
type input "0"
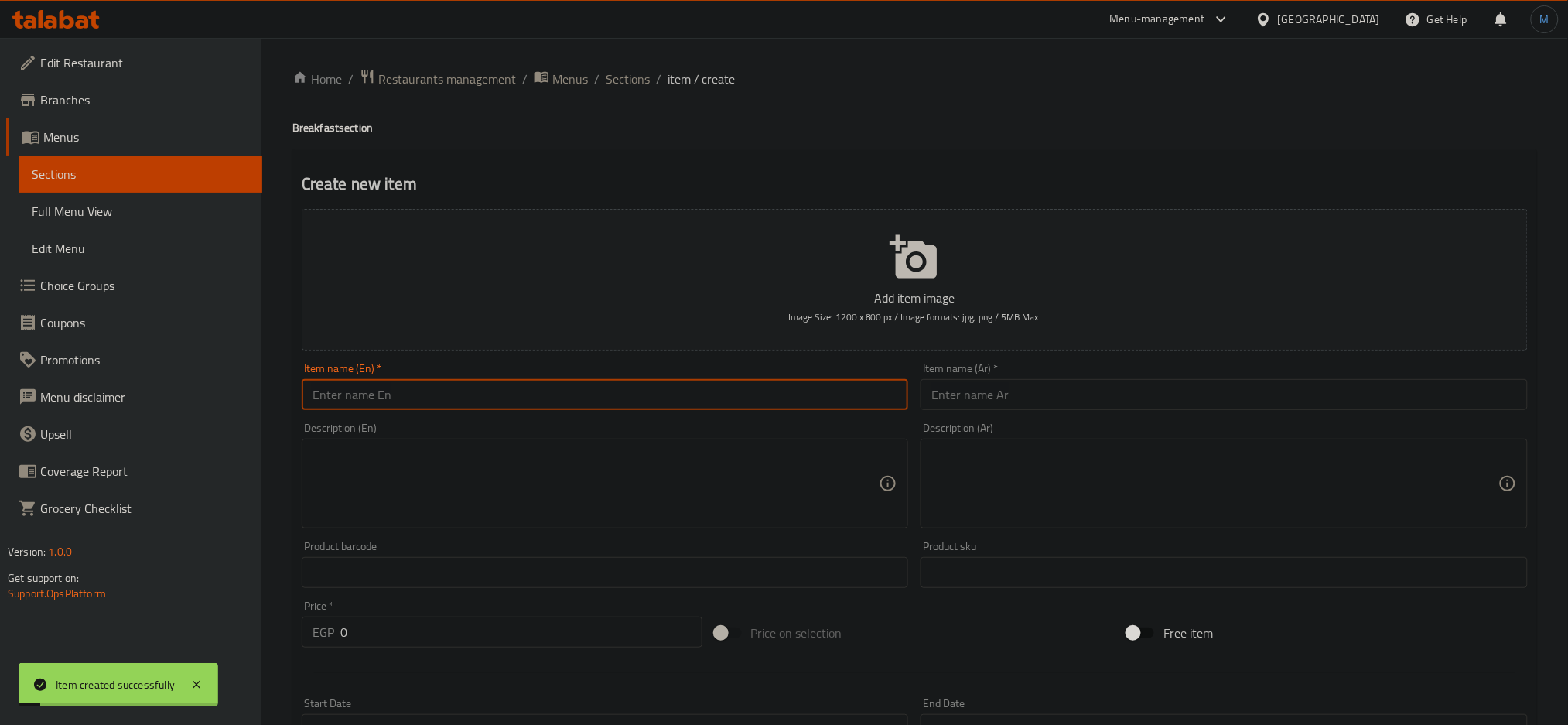
click at [423, 406] on input "text" at bounding box center [605, 394] width 607 height 31
paste input "Broccoli Omelette"
type input "Broccoli Omelette"
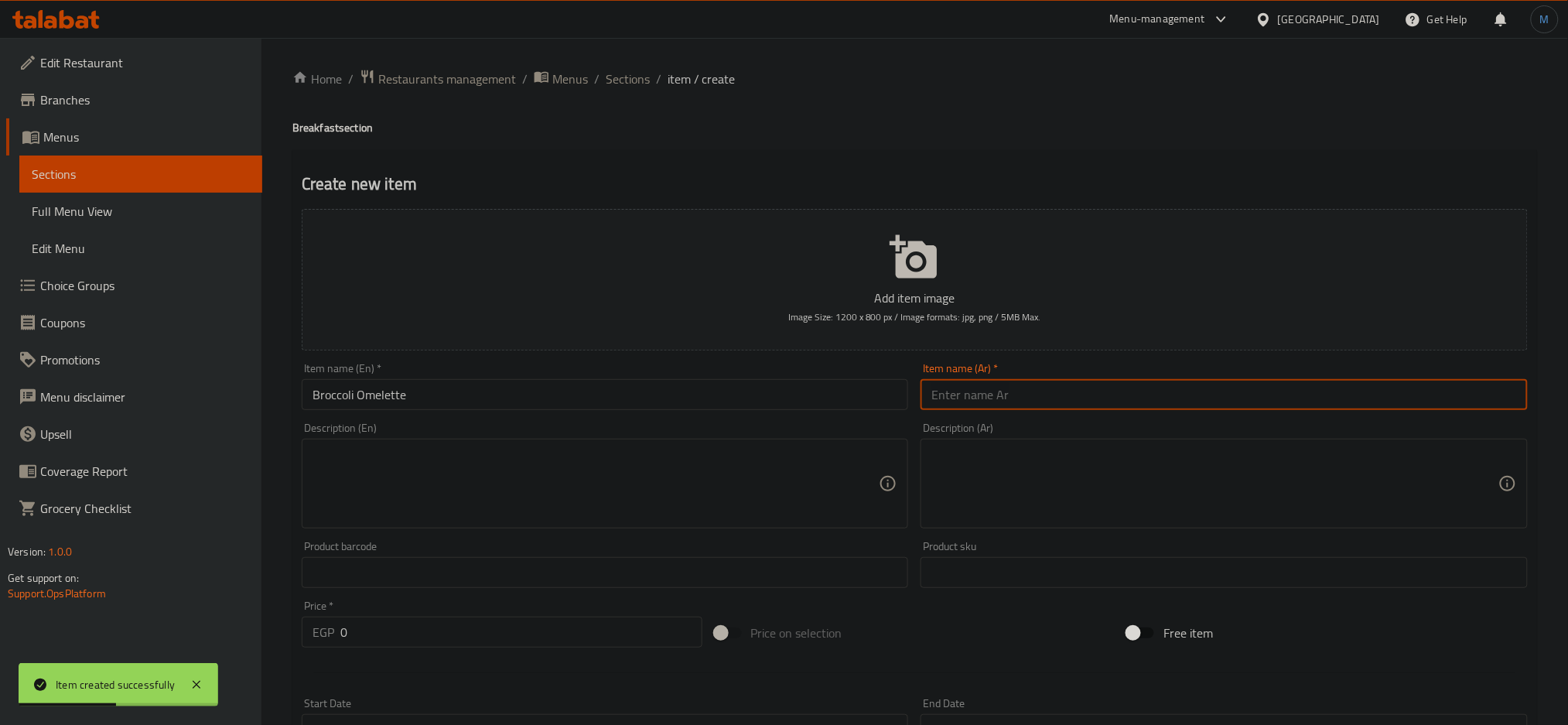
click at [1042, 387] on input "text" at bounding box center [1224, 394] width 607 height 31
paste input "عجة البروكلي"
type input "اومليت البروكلي"
drag, startPoint x: 375, startPoint y: 597, endPoint x: 385, endPoint y: 609, distance: 15.6
click at [380, 602] on div "Price   * EGP 0 Price *" at bounding box center [501, 623] width 413 height 60
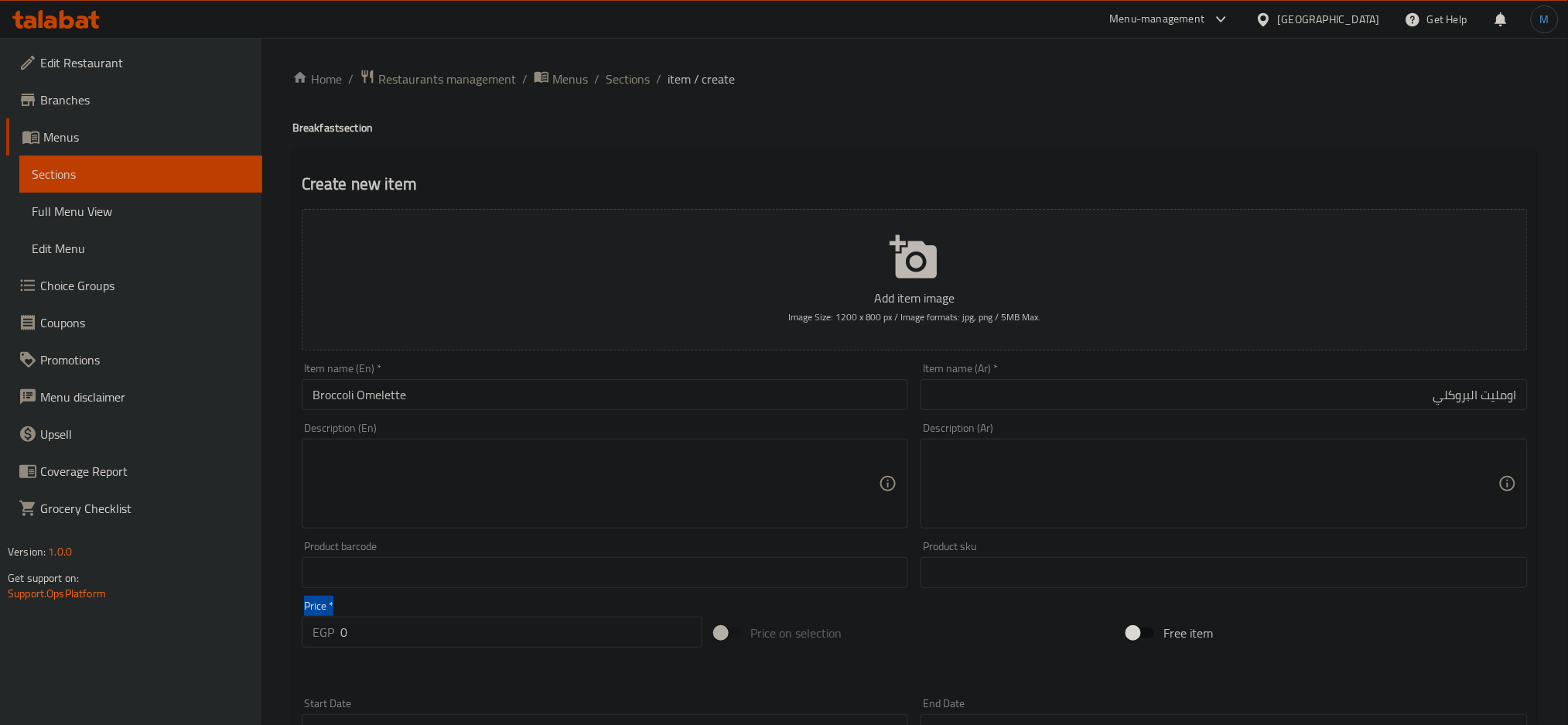
click at [385, 609] on div "Price   * EGP 0 Price *" at bounding box center [501, 623] width 400 height 47
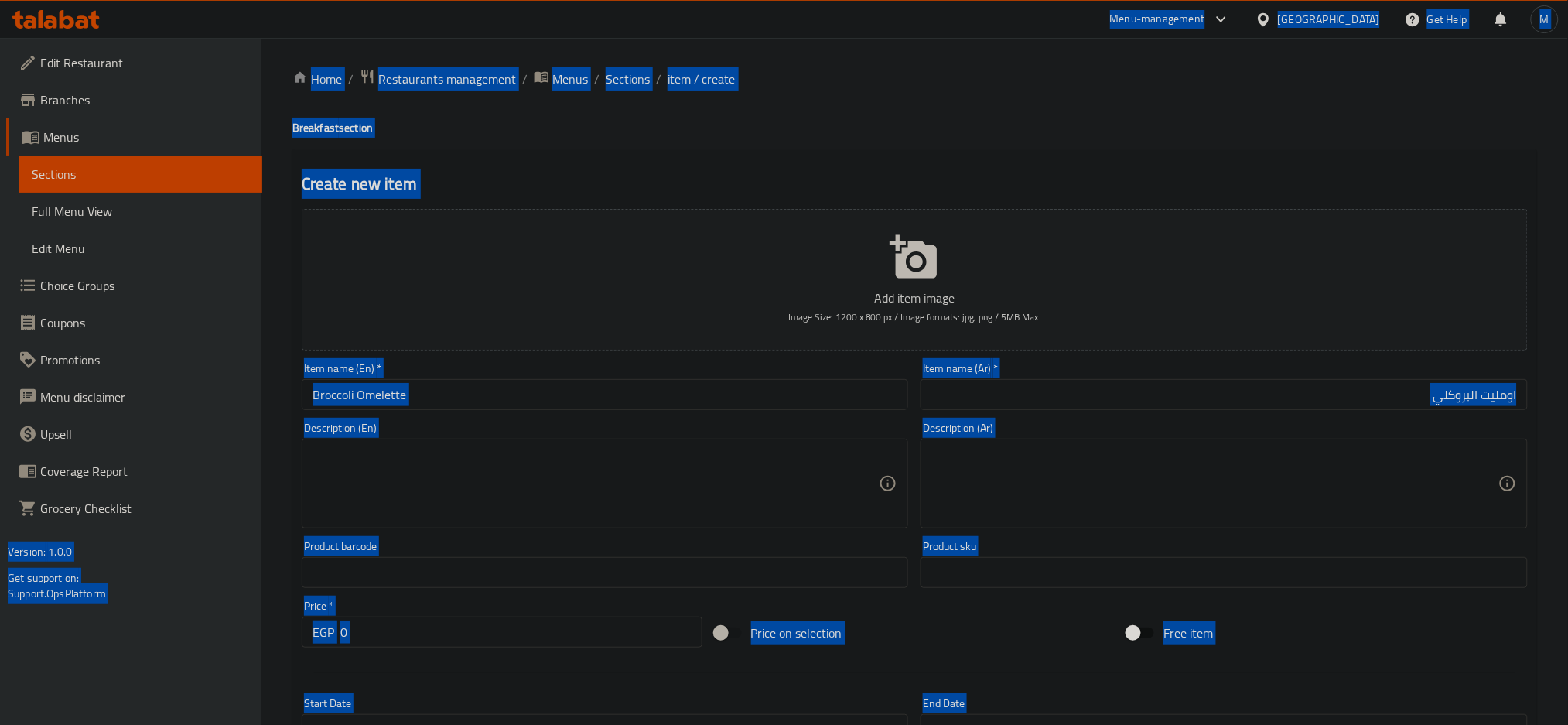
click at [412, 620] on input "0" at bounding box center [522, 631] width 362 height 31
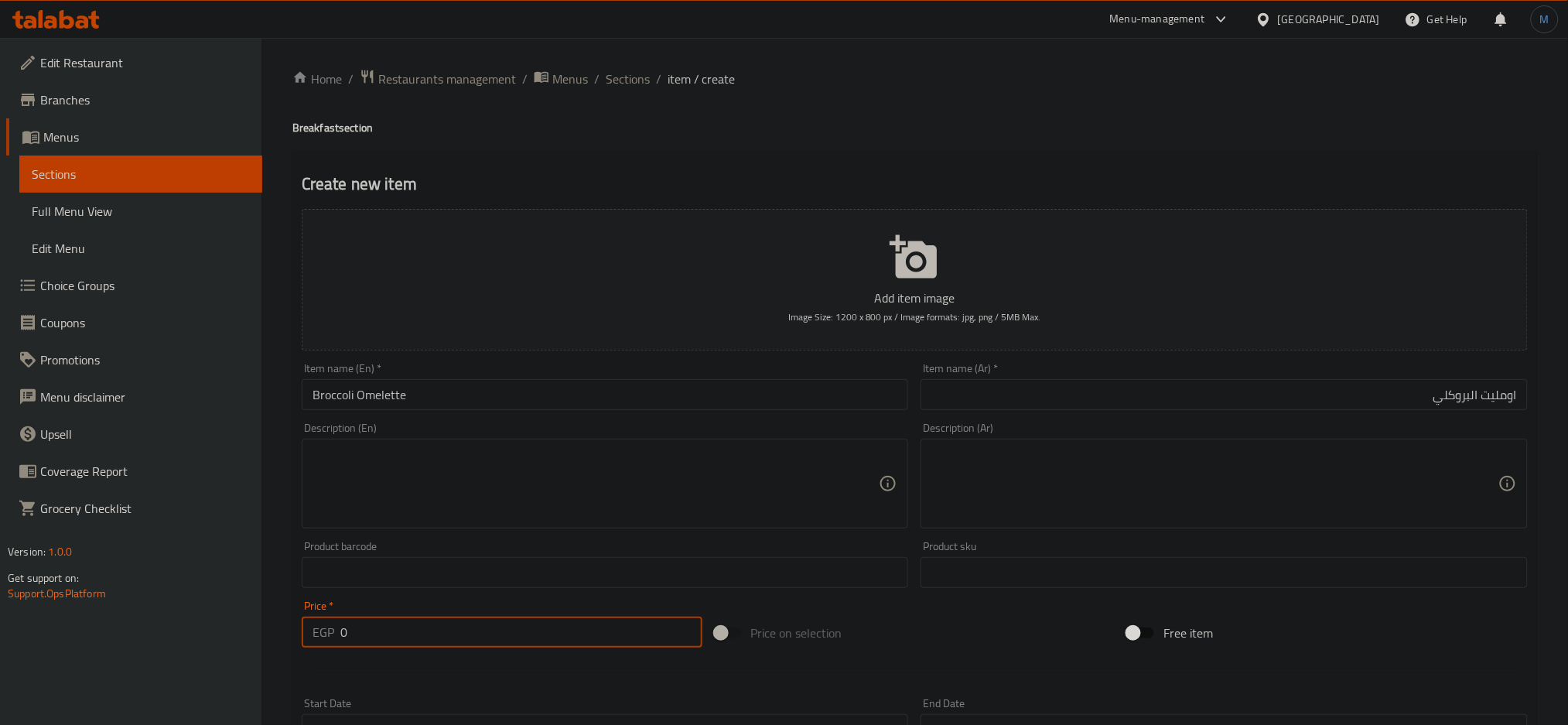
paste input "184.68"
type input "184.68"
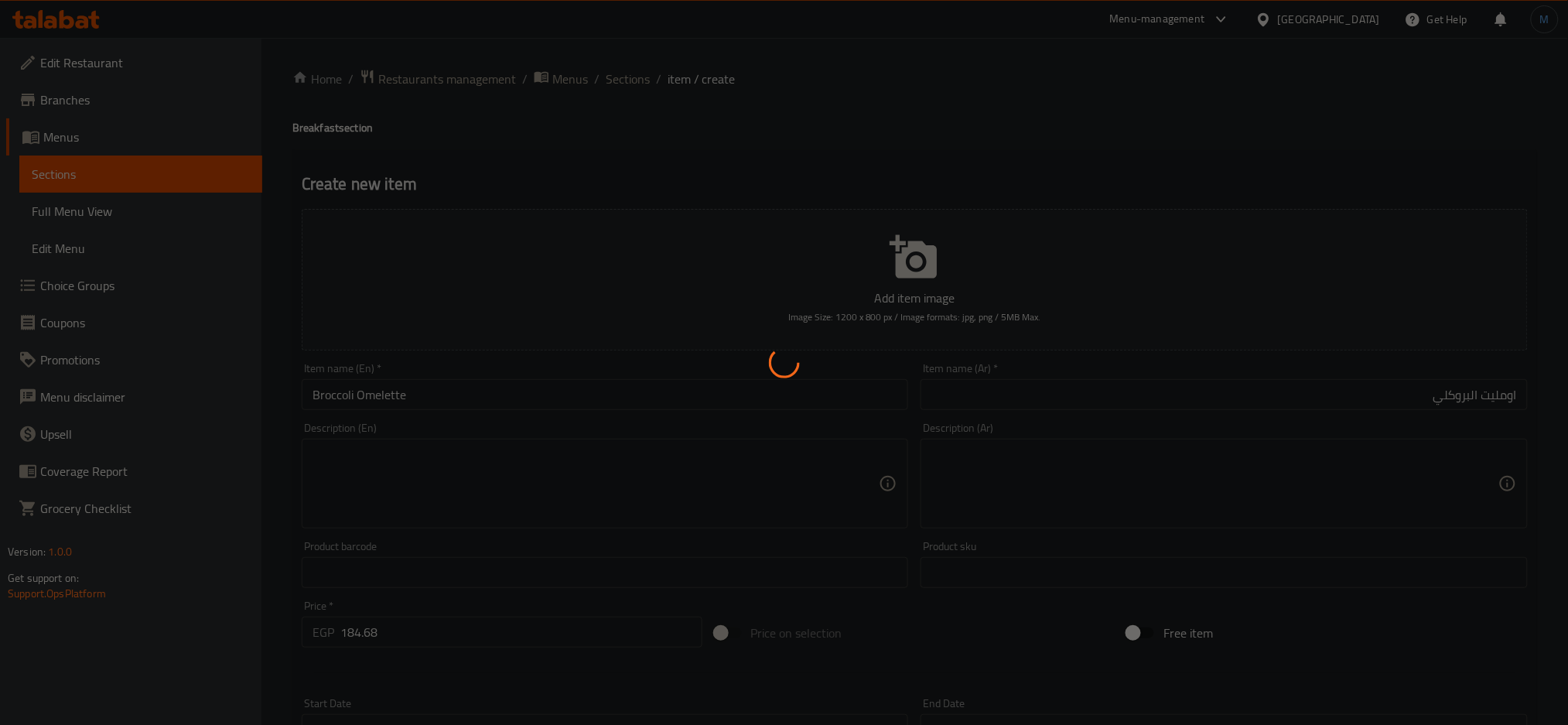
type input "0"
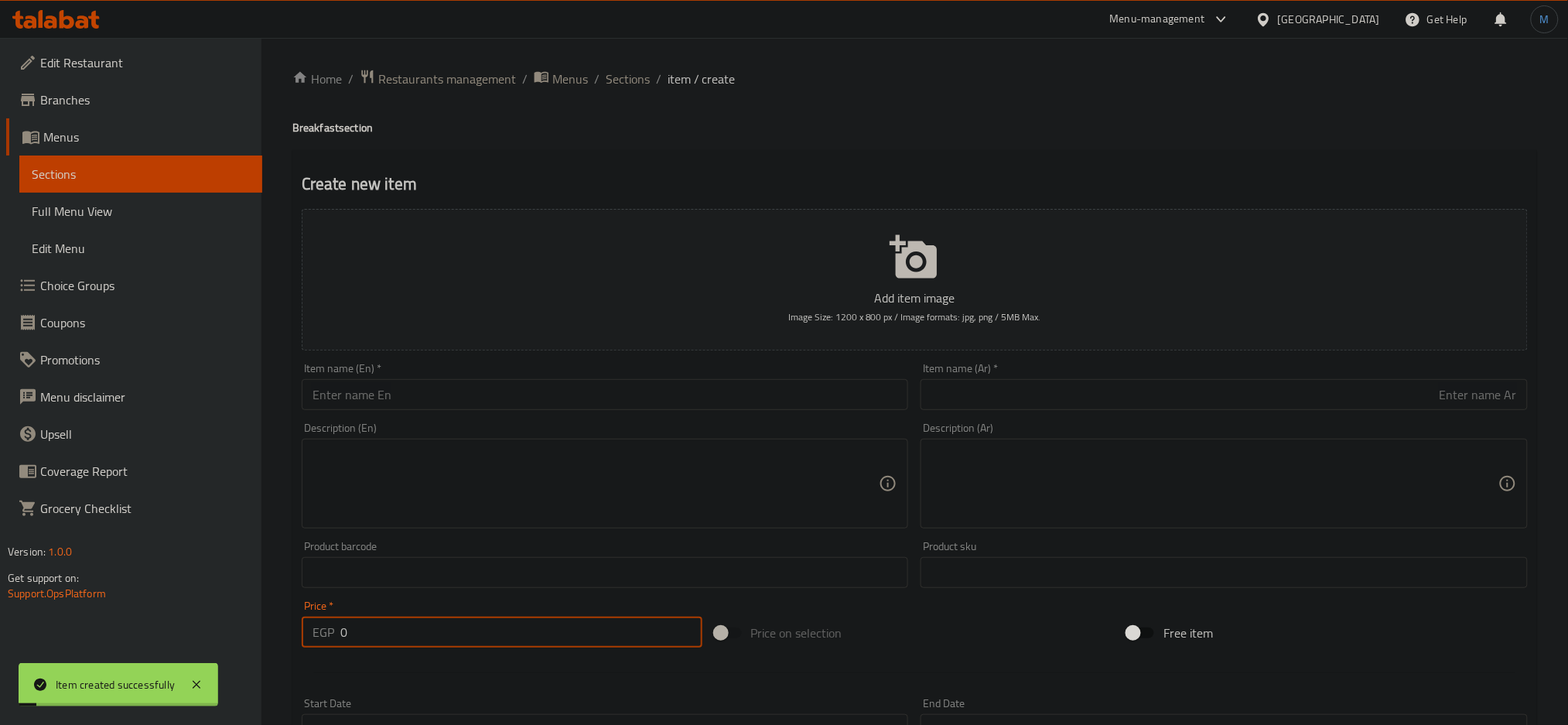
paste input "power horse"
click at [342, 394] on input "text" at bounding box center [605, 394] width 607 height 31
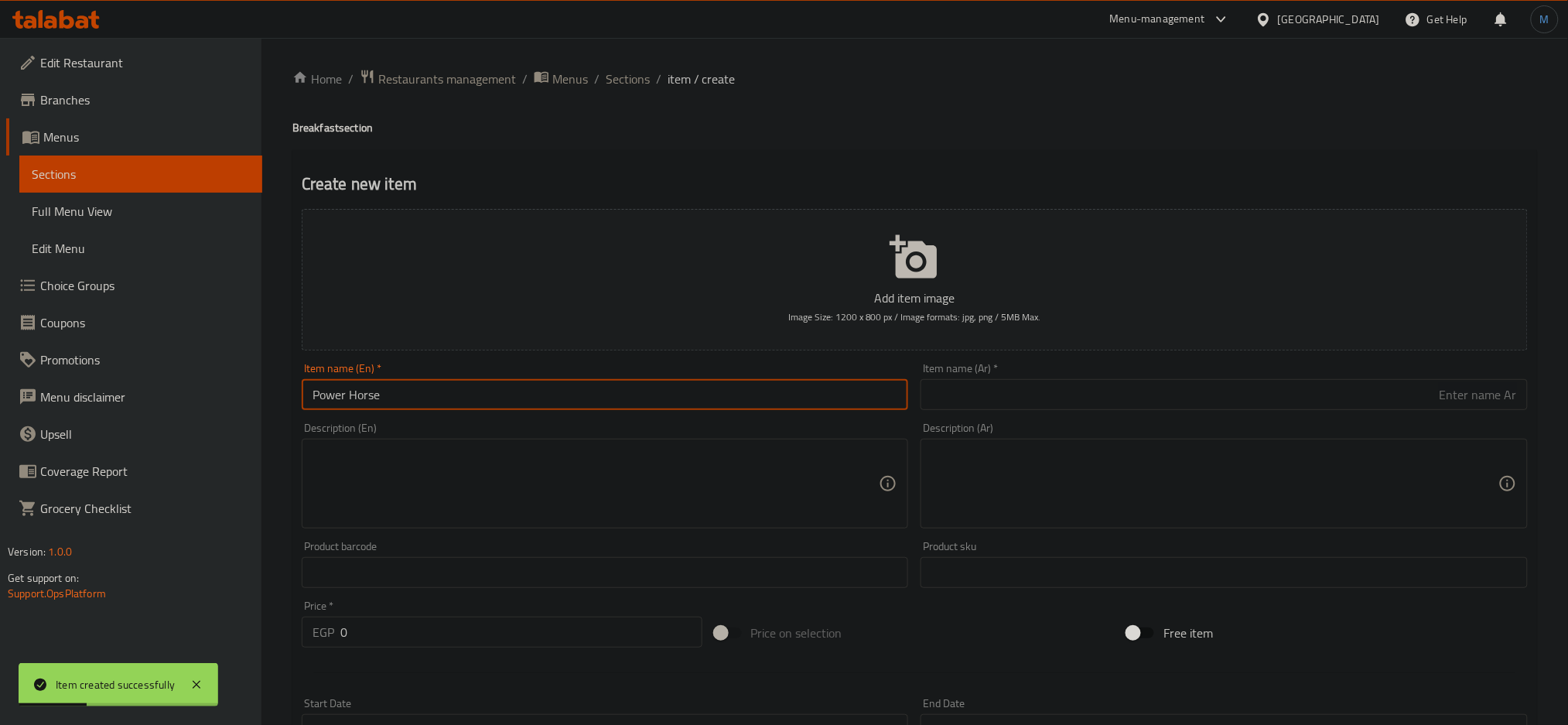
type input "Power Horse"
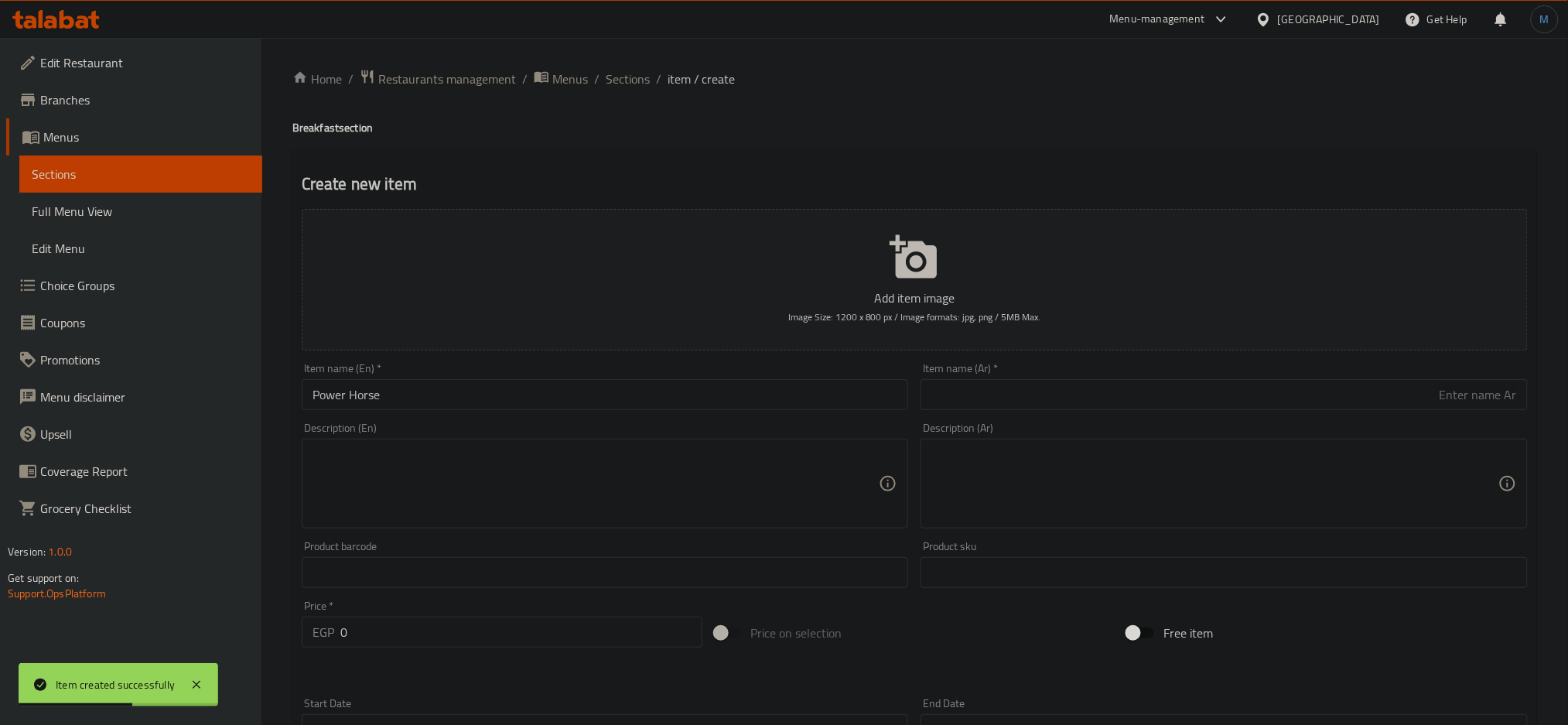
click at [1083, 402] on input "text" at bounding box center [1224, 394] width 607 height 31
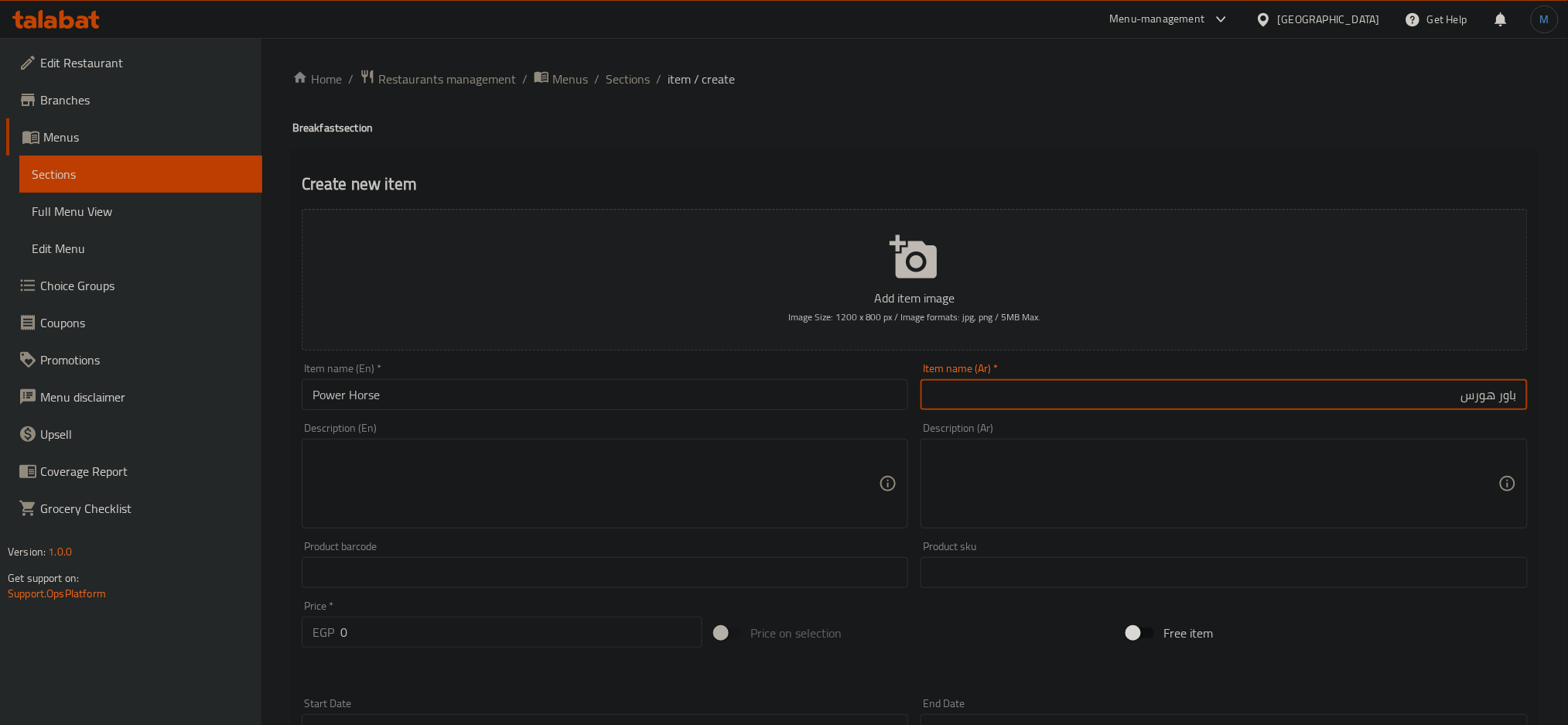
type input "باور هورس"
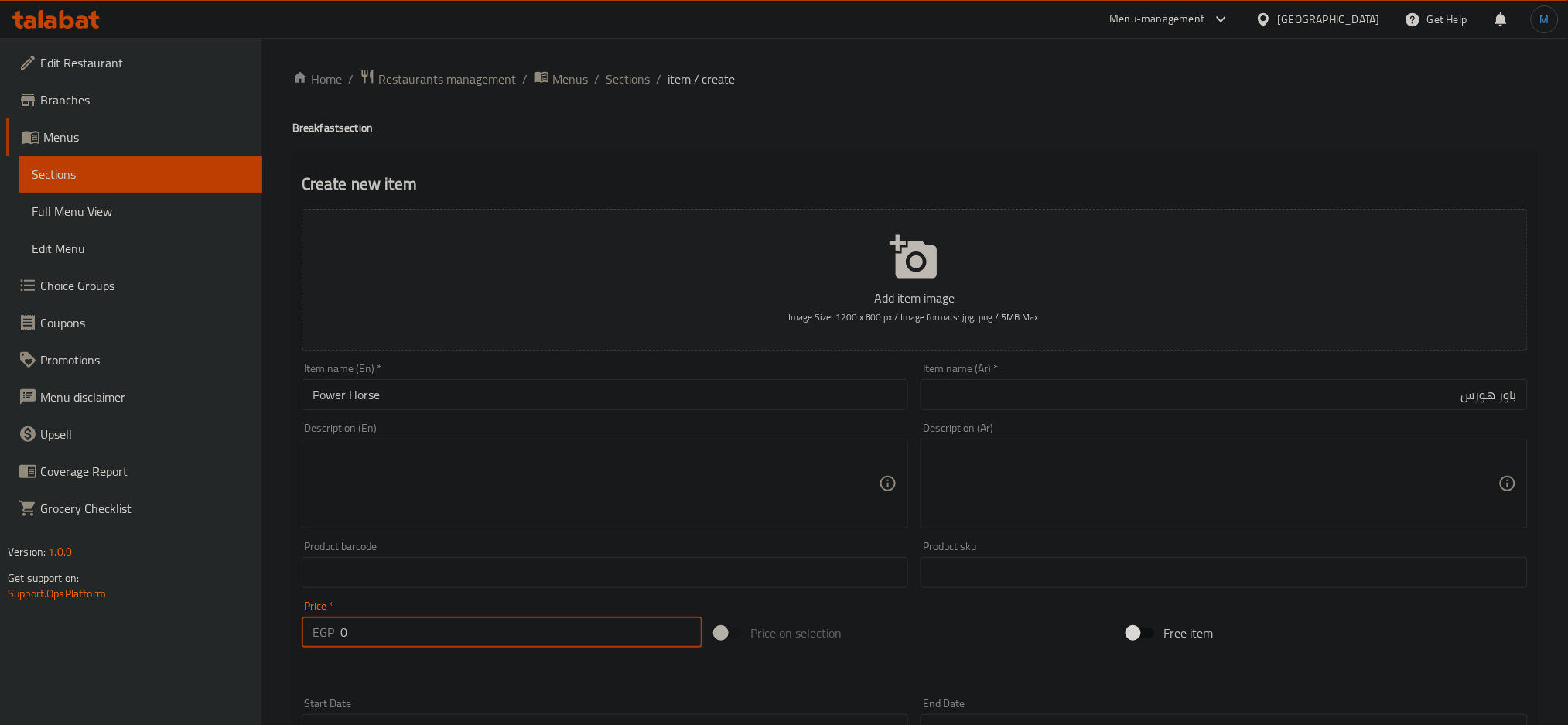
click at [416, 620] on input "0" at bounding box center [522, 631] width 362 height 31
paste input "281.58"
type input "281.58"
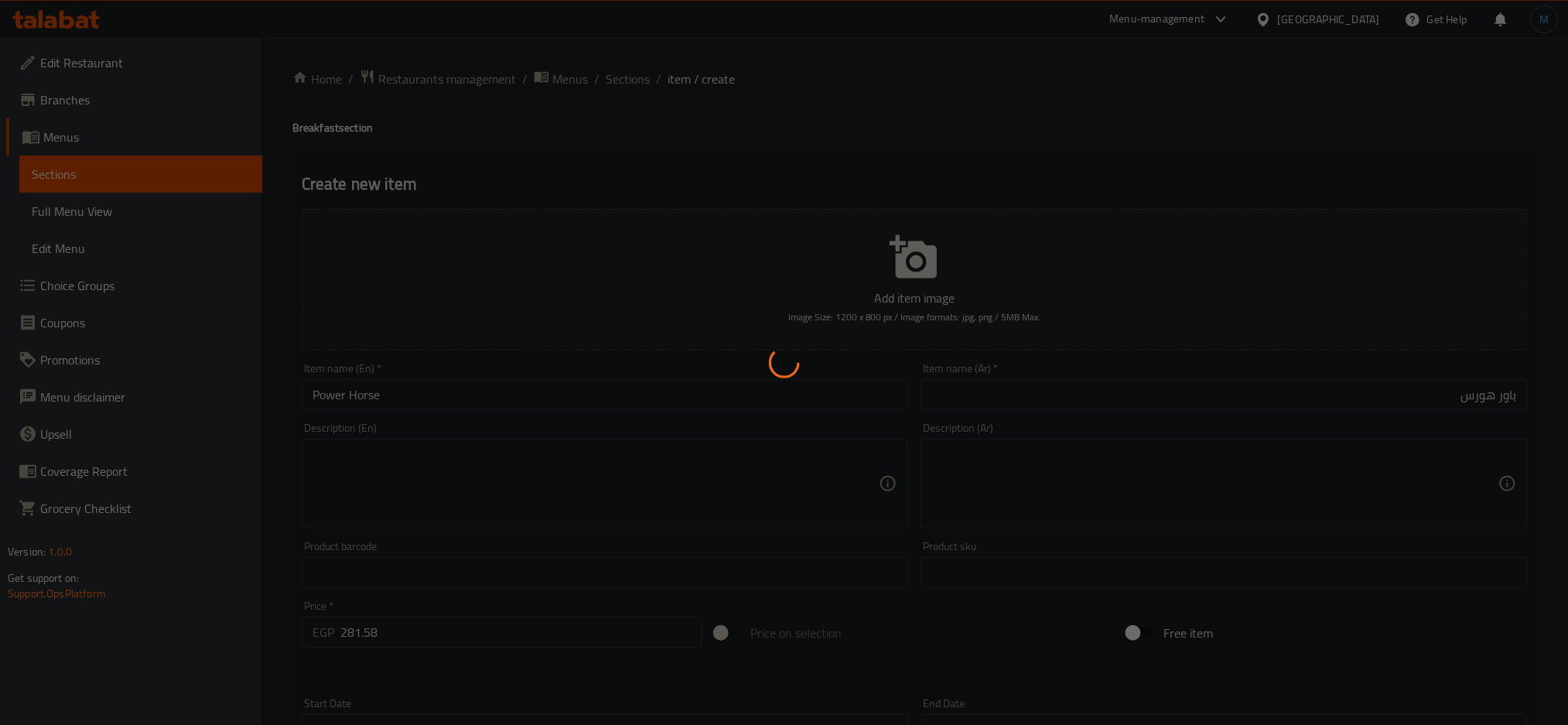
type input "0"
